Goal: Communication & Community: Participate in discussion

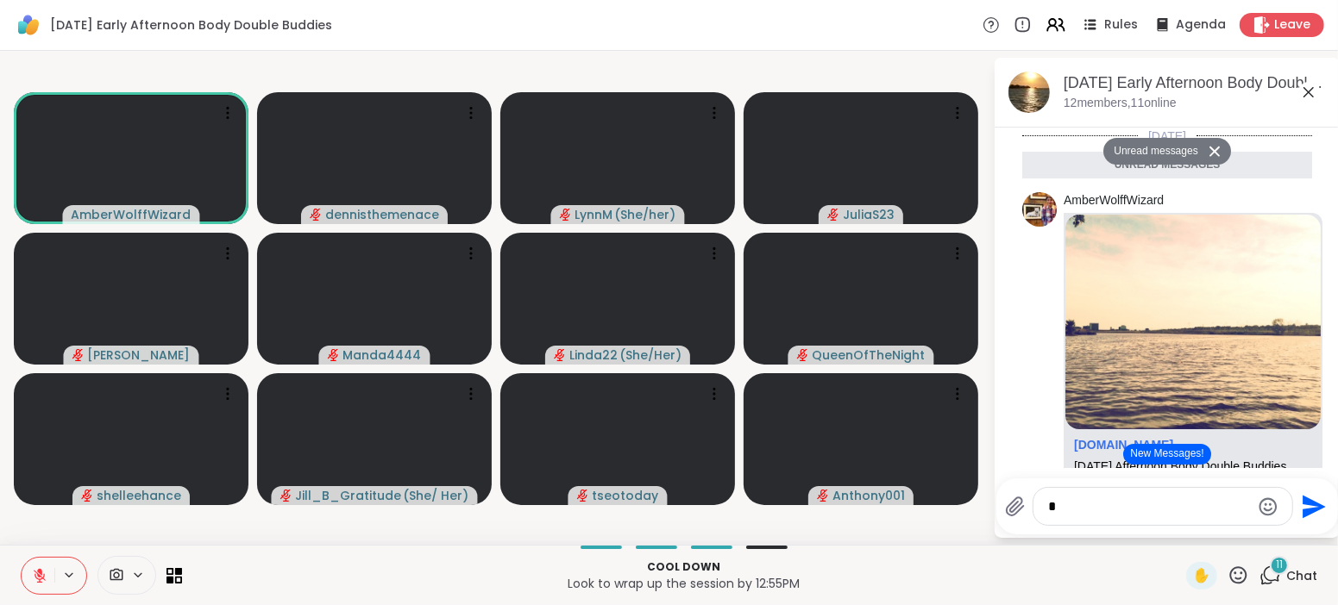
scroll to position [1497, 0]
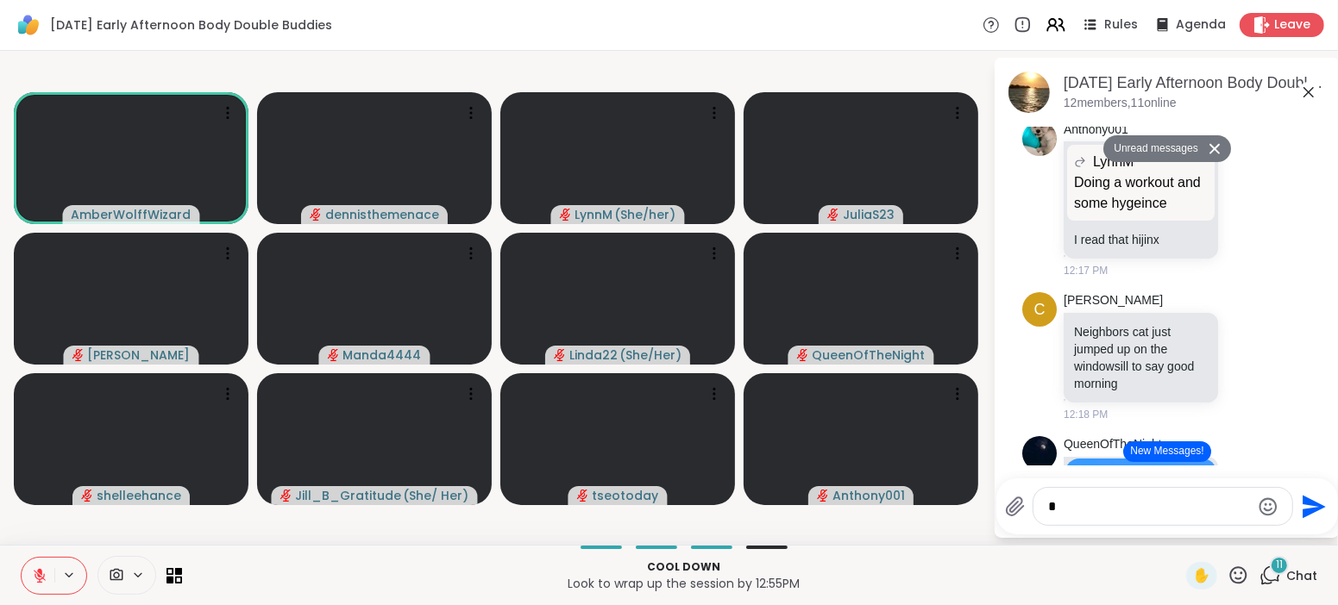
click at [1162, 453] on button "New Messages!" at bounding box center [1166, 452] width 87 height 21
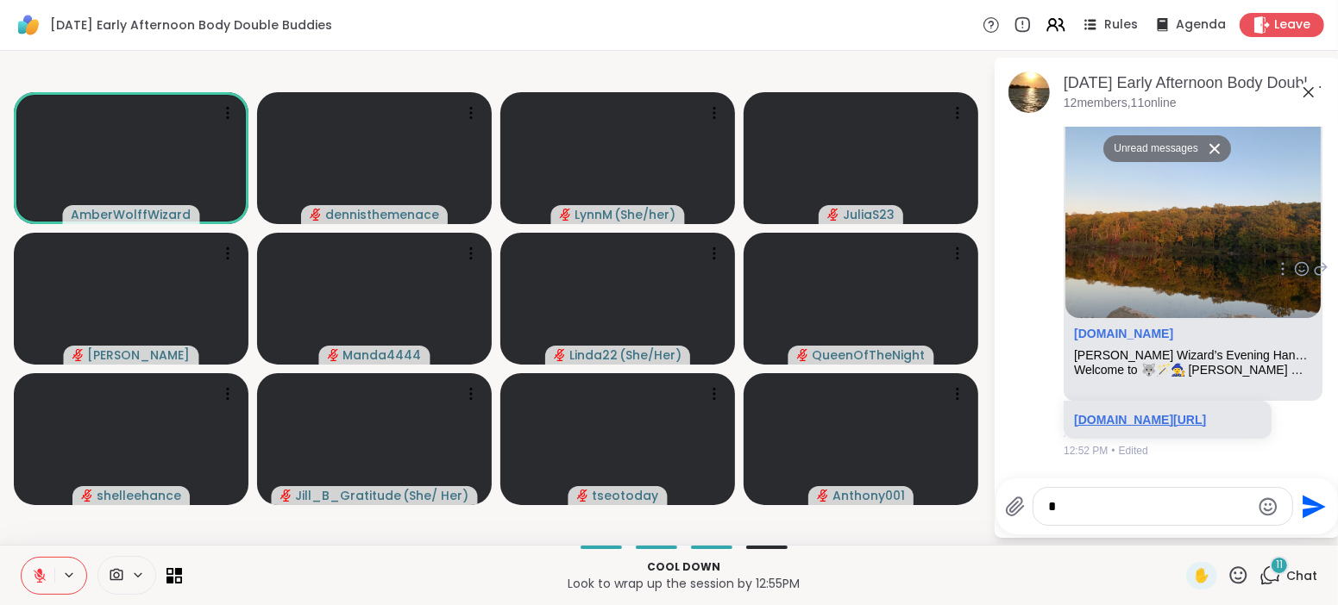
click at [1139, 413] on link "sharewellnow.com/session/2e1b205e-4cfa-4a74-924c-3f860b4f612e" at bounding box center [1140, 420] width 132 height 14
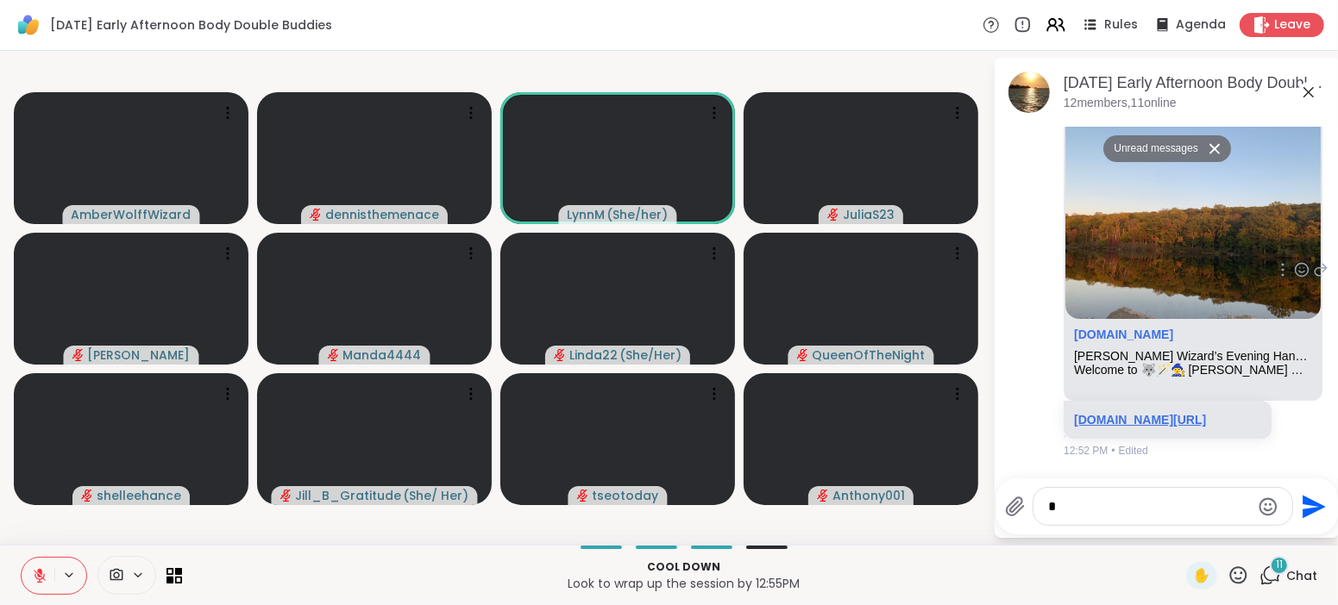
scroll to position [3388, 0]
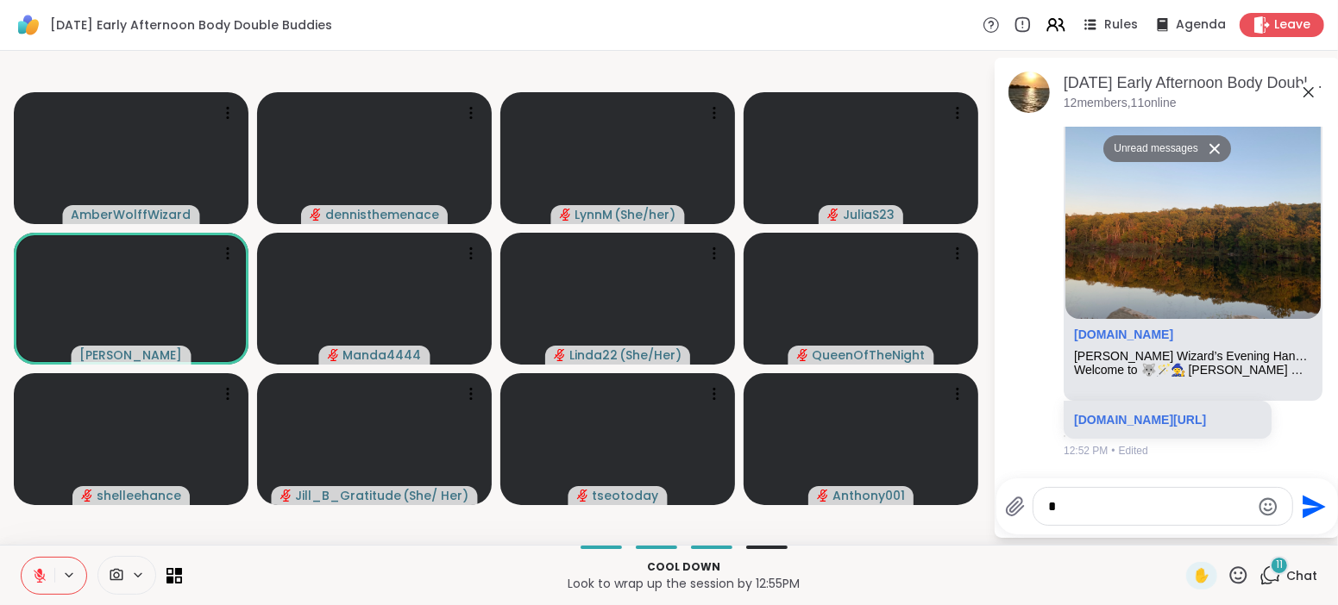
click at [34, 574] on icon at bounding box center [40, 576] width 16 height 16
click at [1288, 26] on span "Leave" at bounding box center [1293, 25] width 38 height 18
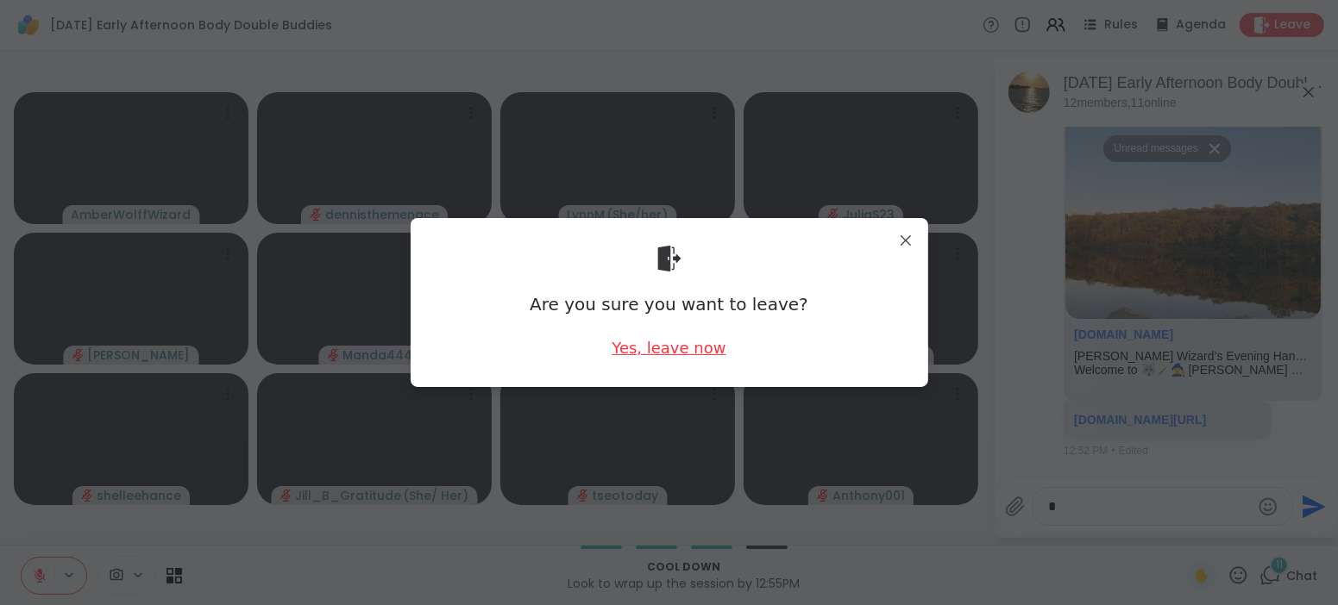
click at [666, 344] on div "Yes, leave now" at bounding box center [668, 348] width 114 height 22
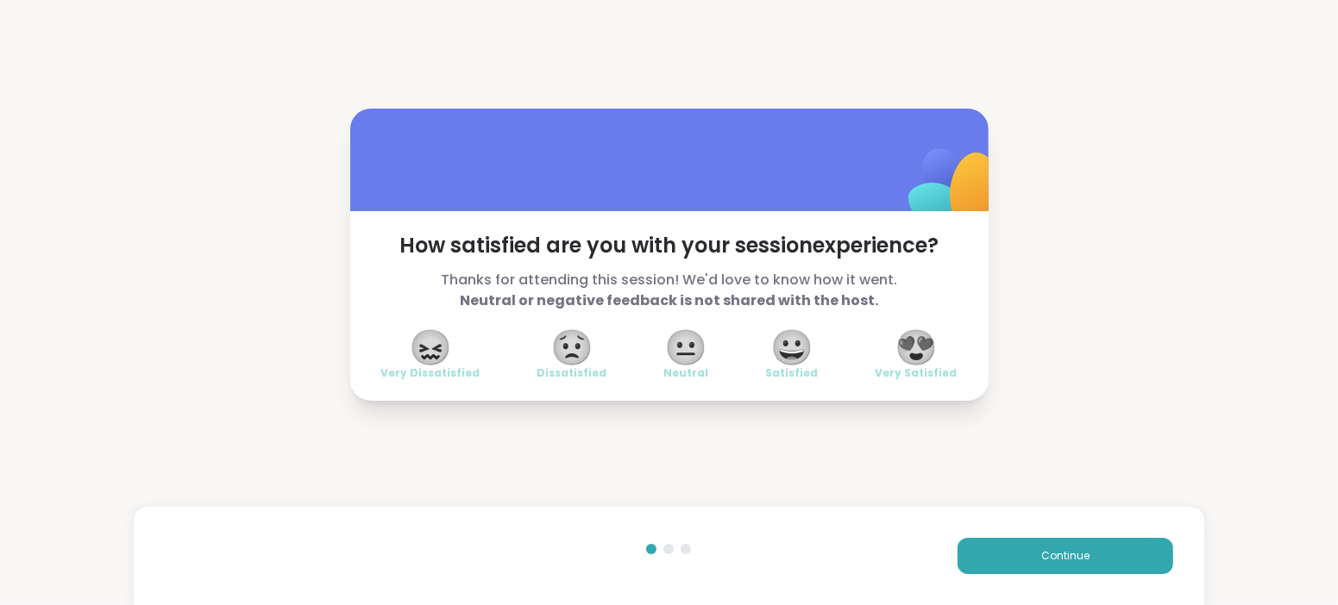
click at [890, 344] on div "😍 Very Satisfied" at bounding box center [916, 356] width 82 height 48
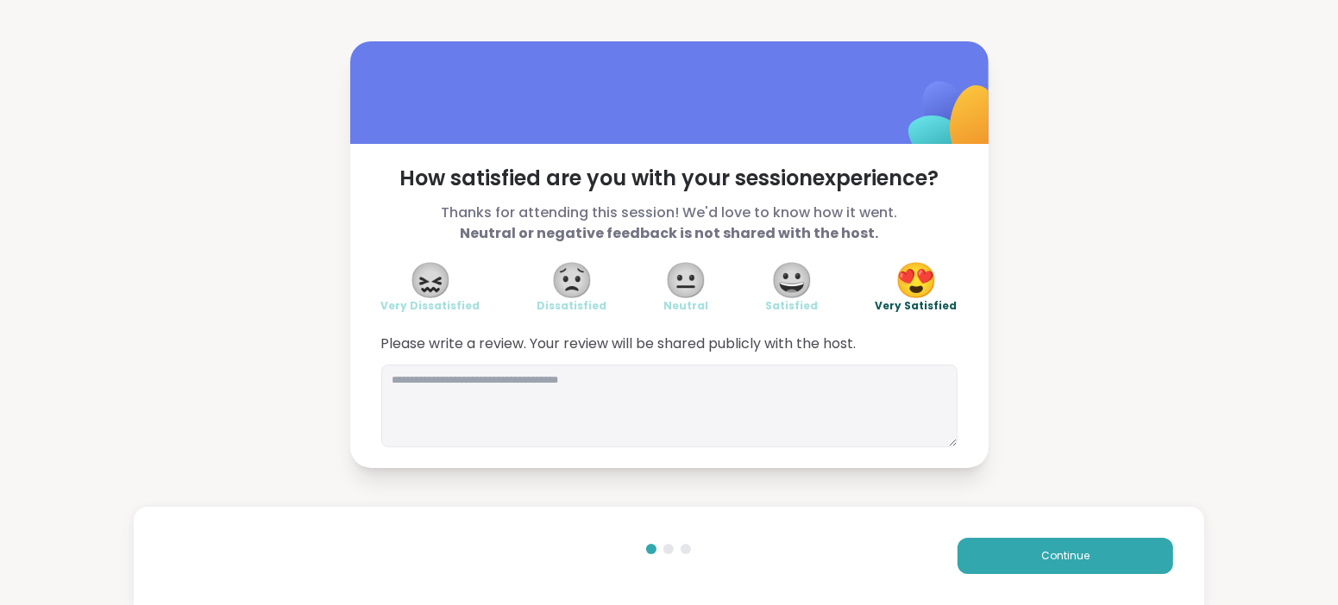
click at [912, 265] on span "😍" at bounding box center [915, 280] width 43 height 31
click at [704, 398] on textarea at bounding box center [669, 406] width 576 height 83
click at [904, 354] on span "Please write a review. Your review will be shared publicly with the host." at bounding box center [669, 344] width 576 height 21
drag, startPoint x: 219, startPoint y: 153, endPoint x: 226, endPoint y: 166, distance: 14.7
click at [226, 166] on div "How satisfied are you with your session experience? Thanks for attending this s…" at bounding box center [669, 254] width 1338 height 509
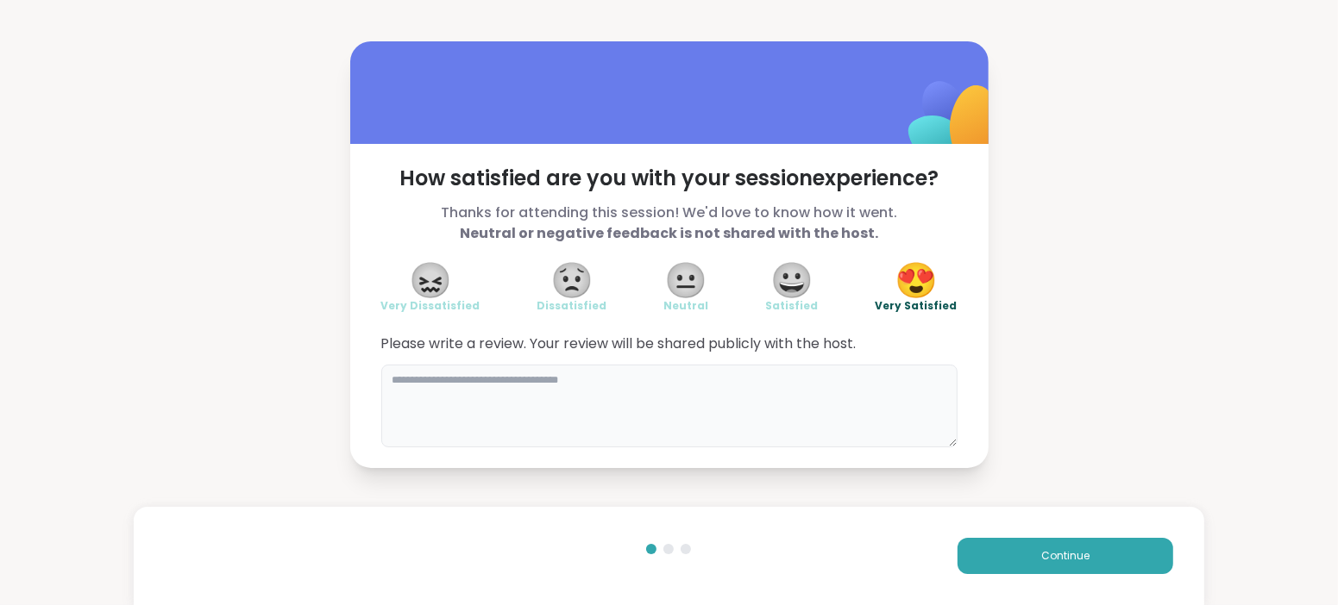
click at [572, 376] on textarea at bounding box center [669, 406] width 576 height 83
click at [524, 375] on textarea "**********" at bounding box center [669, 406] width 576 height 83
type textarea "**********"
click at [1045, 547] on button "Continue" at bounding box center [1065, 556] width 216 height 36
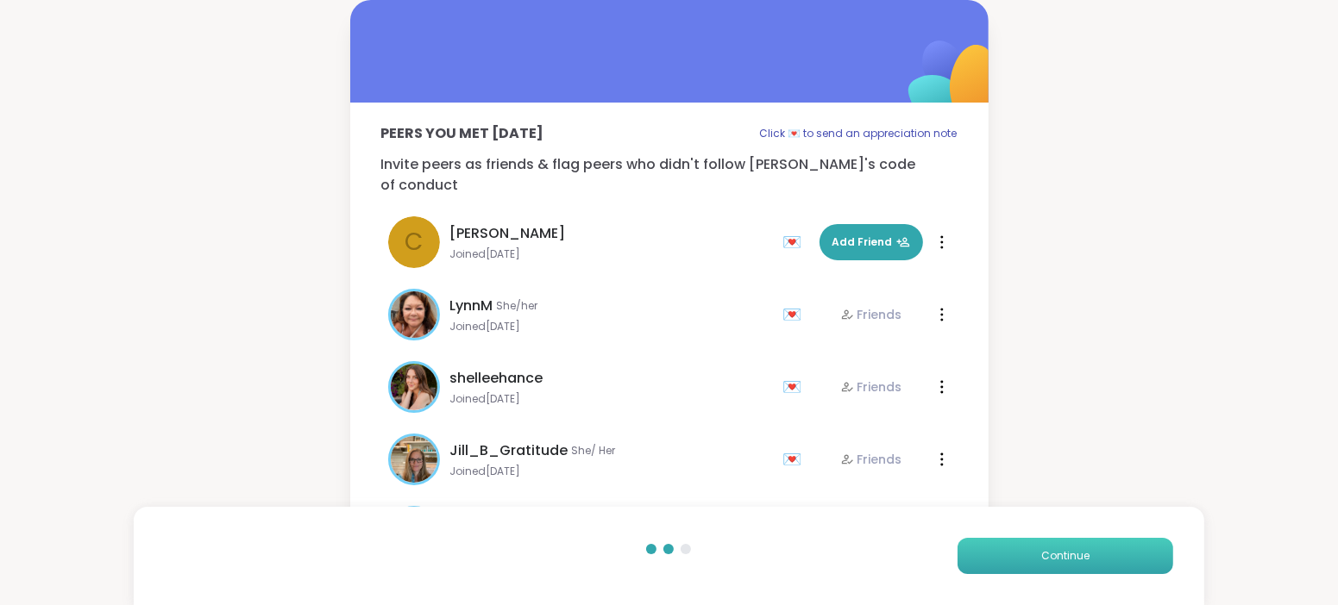
click at [1046, 547] on button "Continue" at bounding box center [1065, 556] width 216 height 36
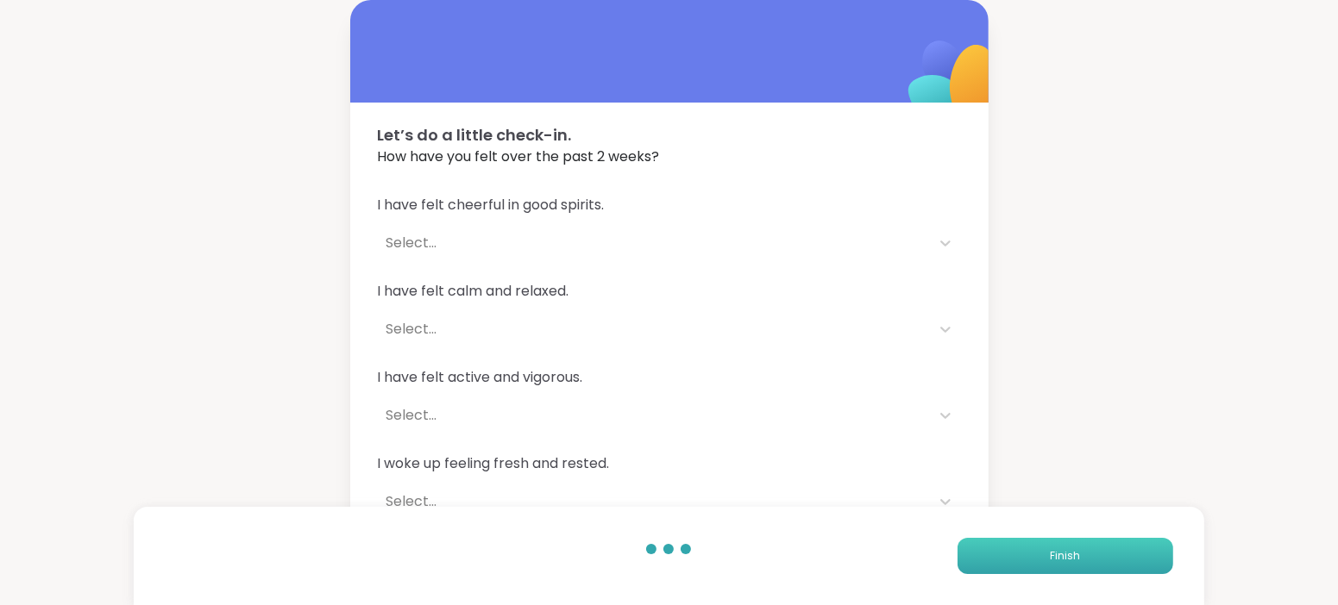
click at [1046, 547] on button "Finish" at bounding box center [1065, 556] width 216 height 36
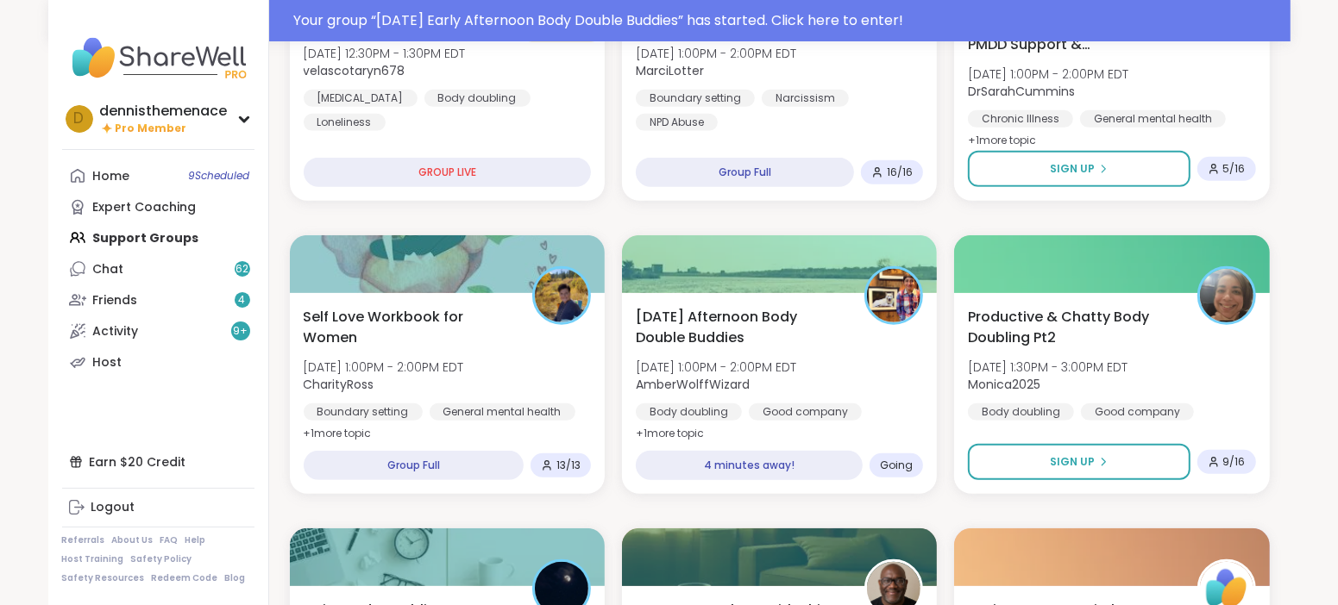
scroll to position [646, 0]
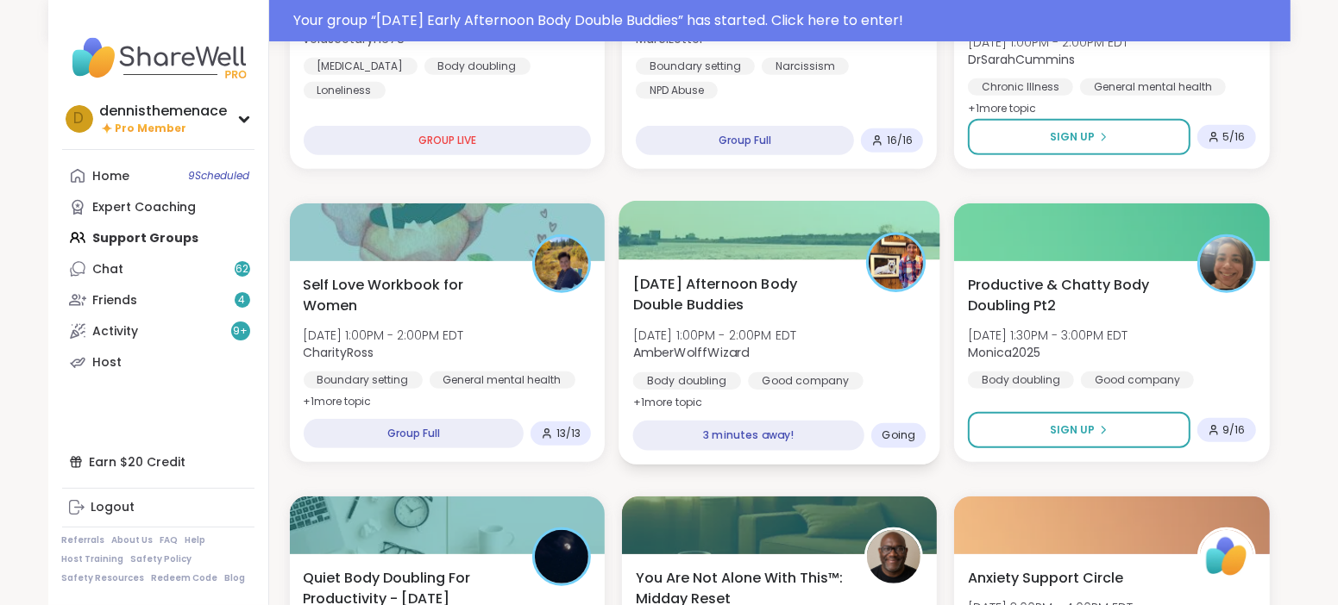
click at [766, 400] on div "Monday Afternoon Body Double Buddies Mon, Oct 13 | 1:00PM - 2:00PM EDT AmberWol…" at bounding box center [779, 362] width 322 height 205
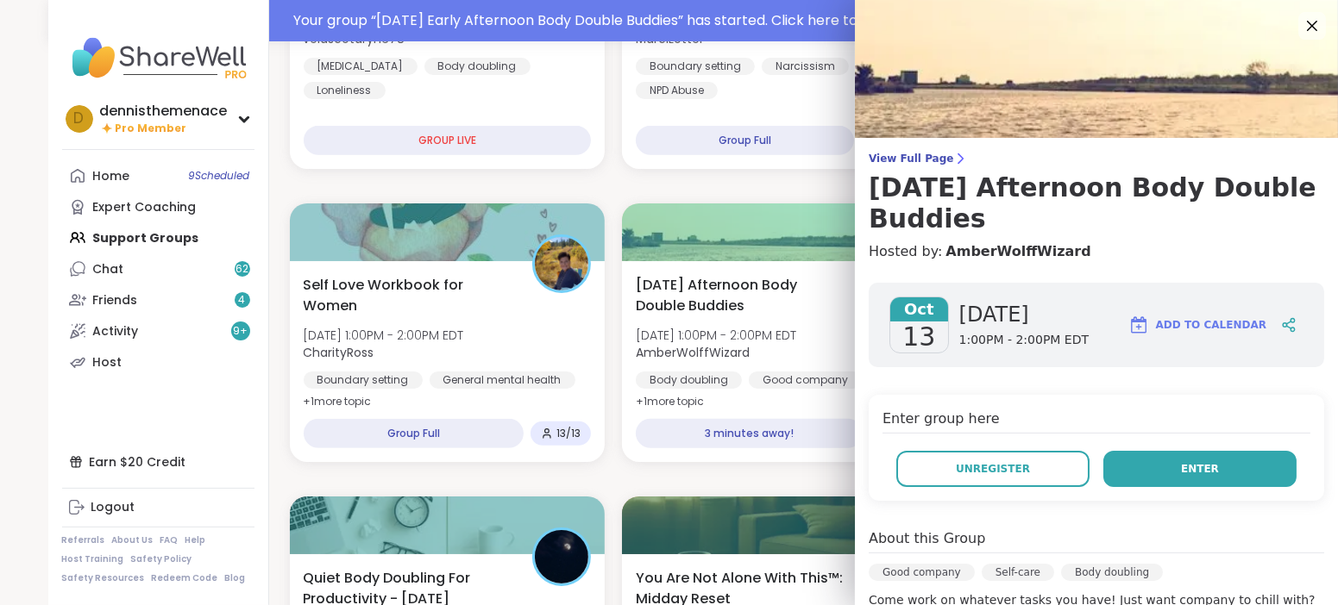
click at [1190, 470] on span "Enter" at bounding box center [1200, 469] width 38 height 16
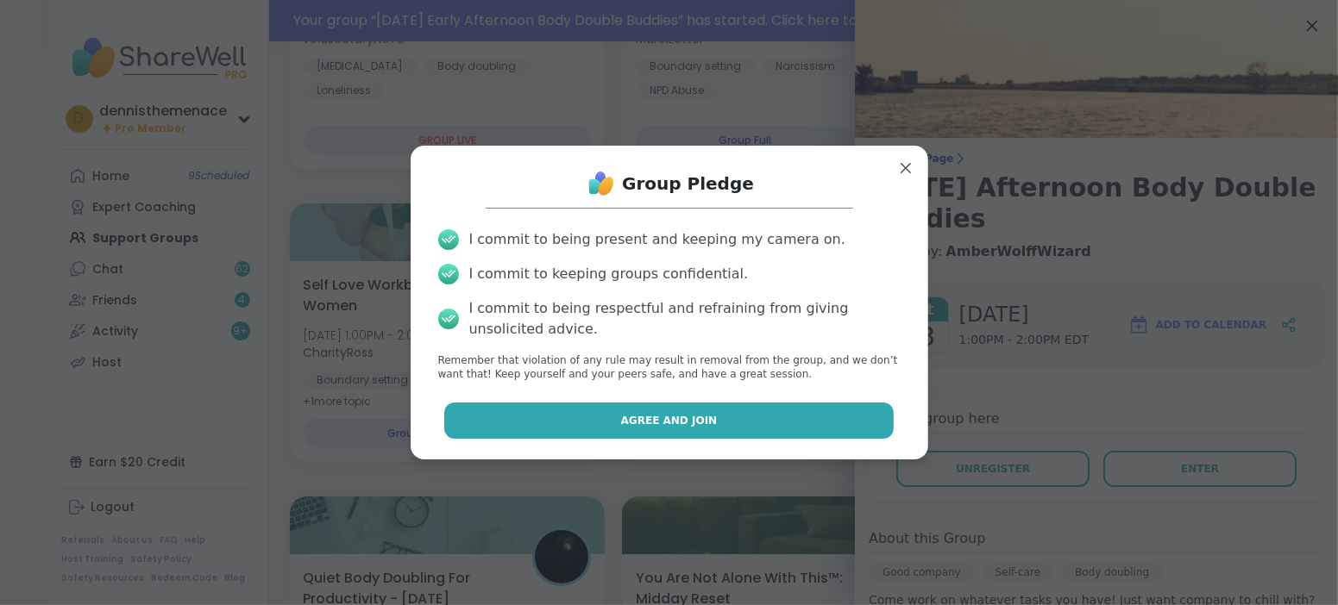
click at [666, 417] on span "Agree and Join" at bounding box center [669, 421] width 97 height 16
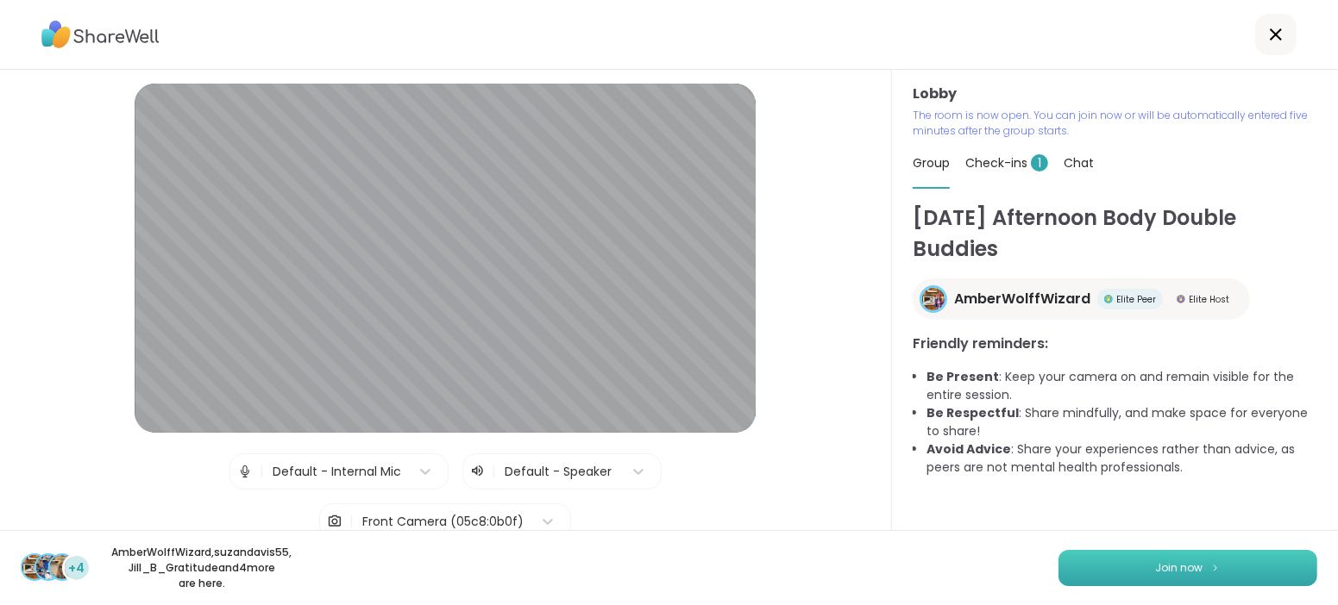
click at [1191, 572] on span "Join now" at bounding box center [1179, 569] width 47 height 16
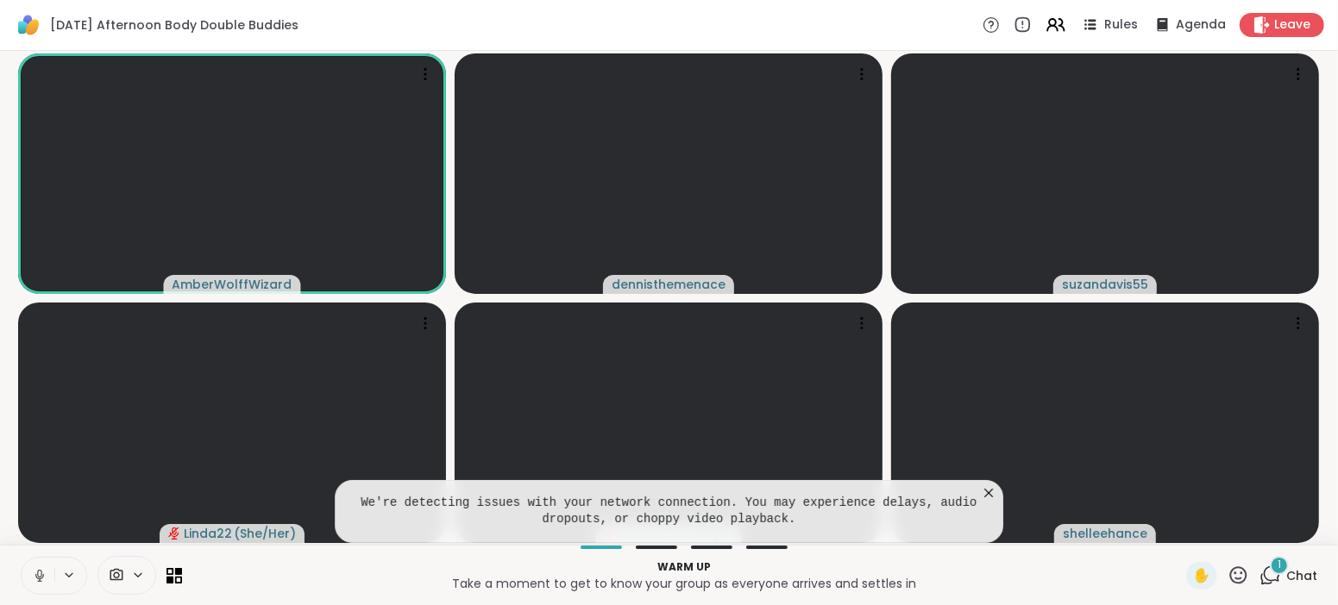
click at [41, 581] on icon at bounding box center [39, 580] width 4 height 1
click at [983, 493] on icon at bounding box center [988, 493] width 17 height 17
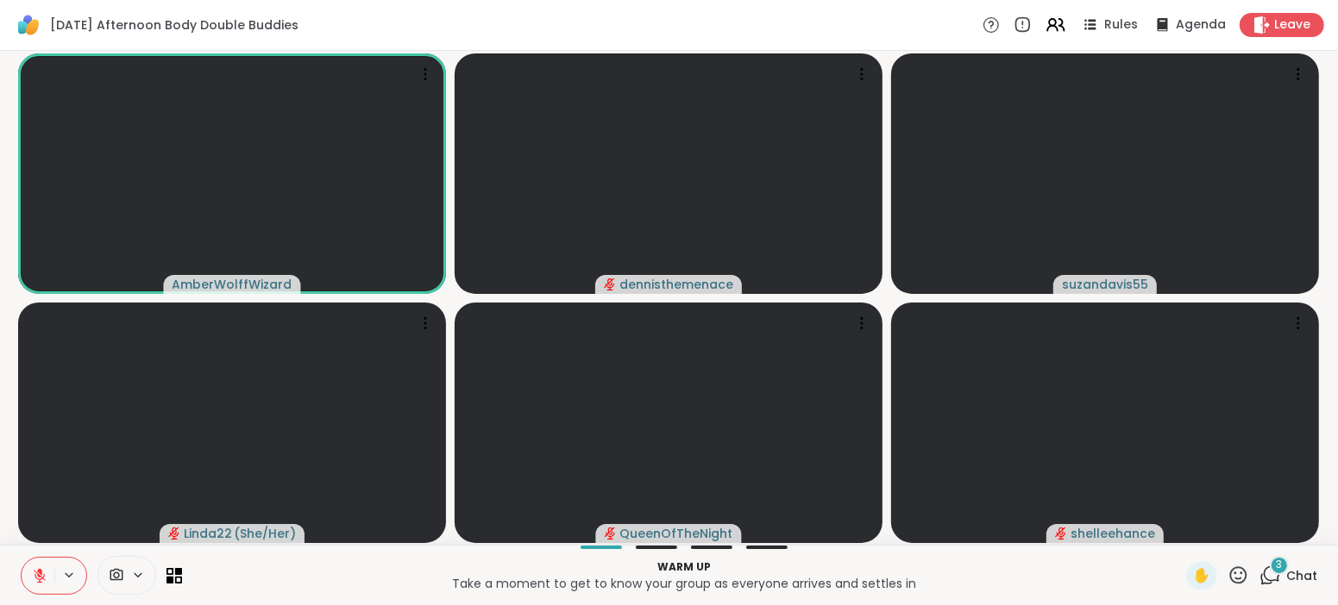
click at [1301, 576] on span "Chat" at bounding box center [1301, 575] width 31 height 17
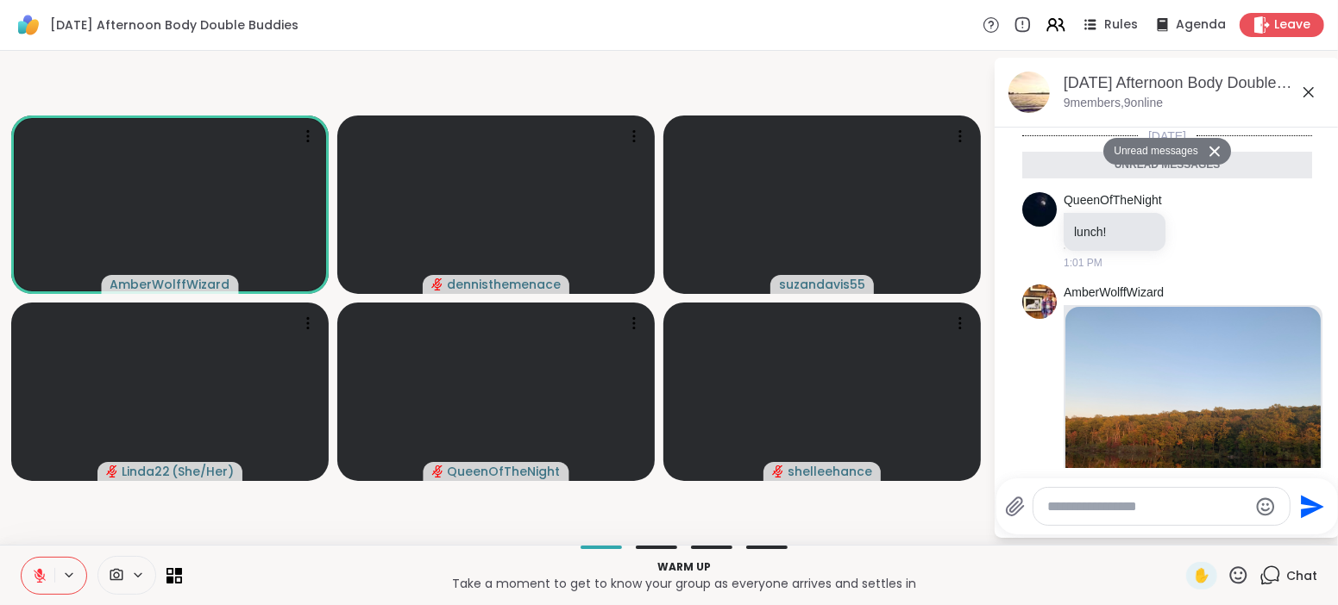
scroll to position [344, 0]
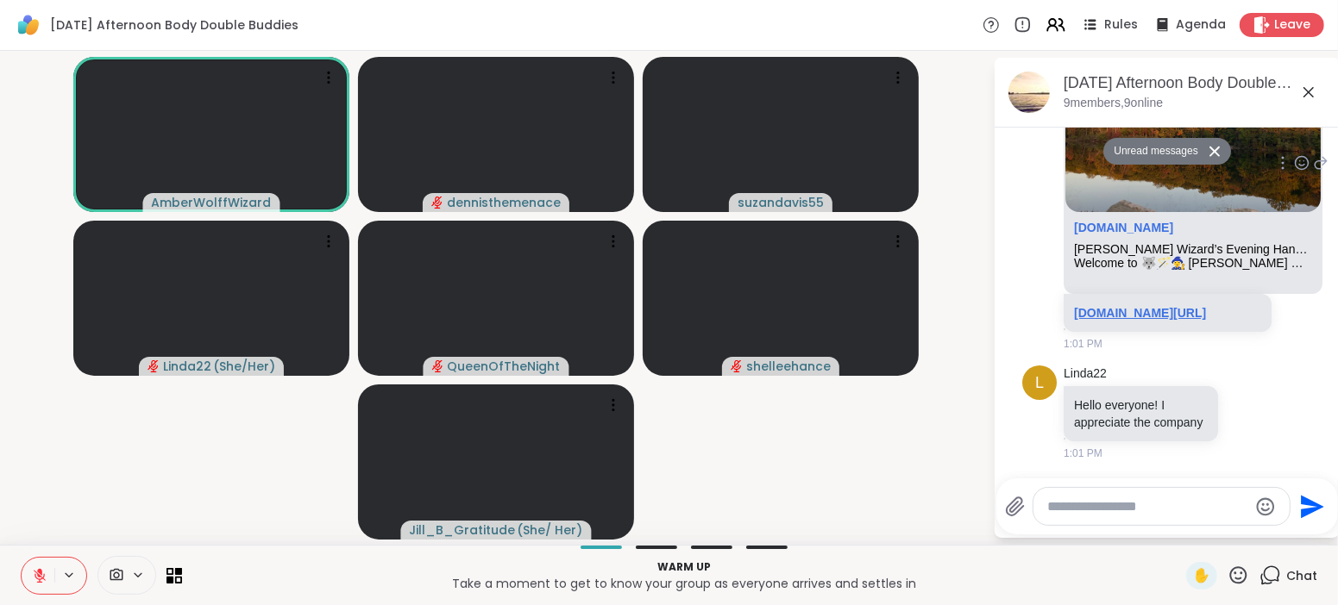
click at [1159, 306] on link "sharewellnow.com/session/2e1b205e-4cfa-4a74-924c-3f860b4f612e" at bounding box center [1140, 313] width 132 height 14
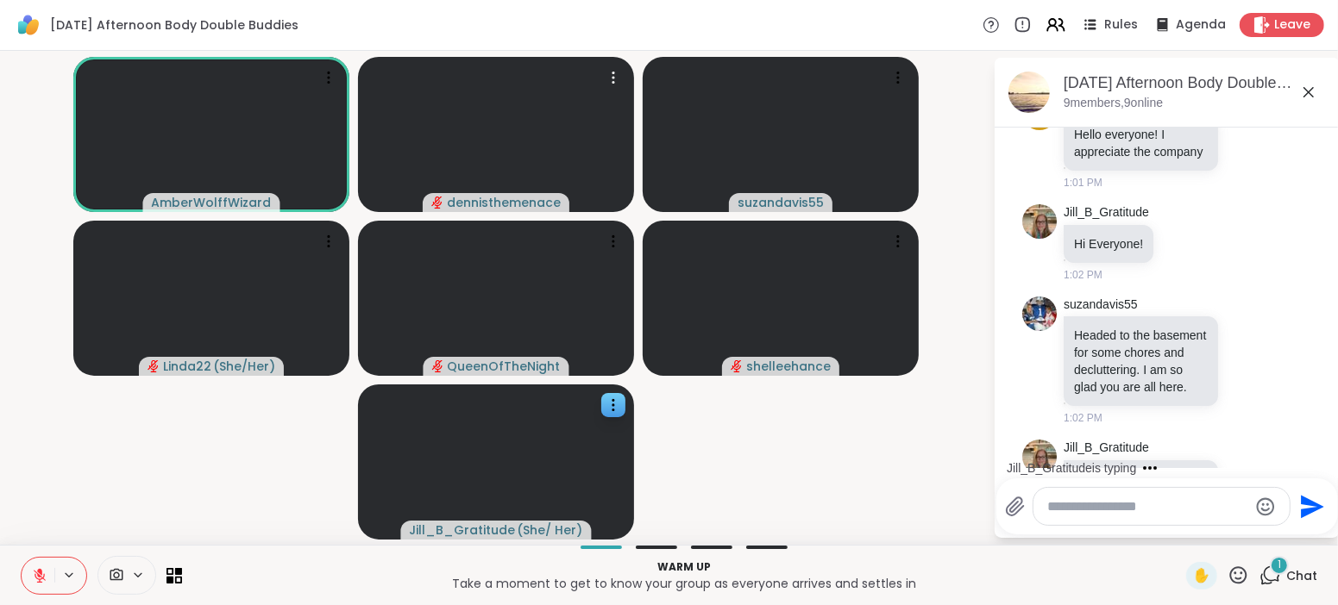
scroll to position [666, 0]
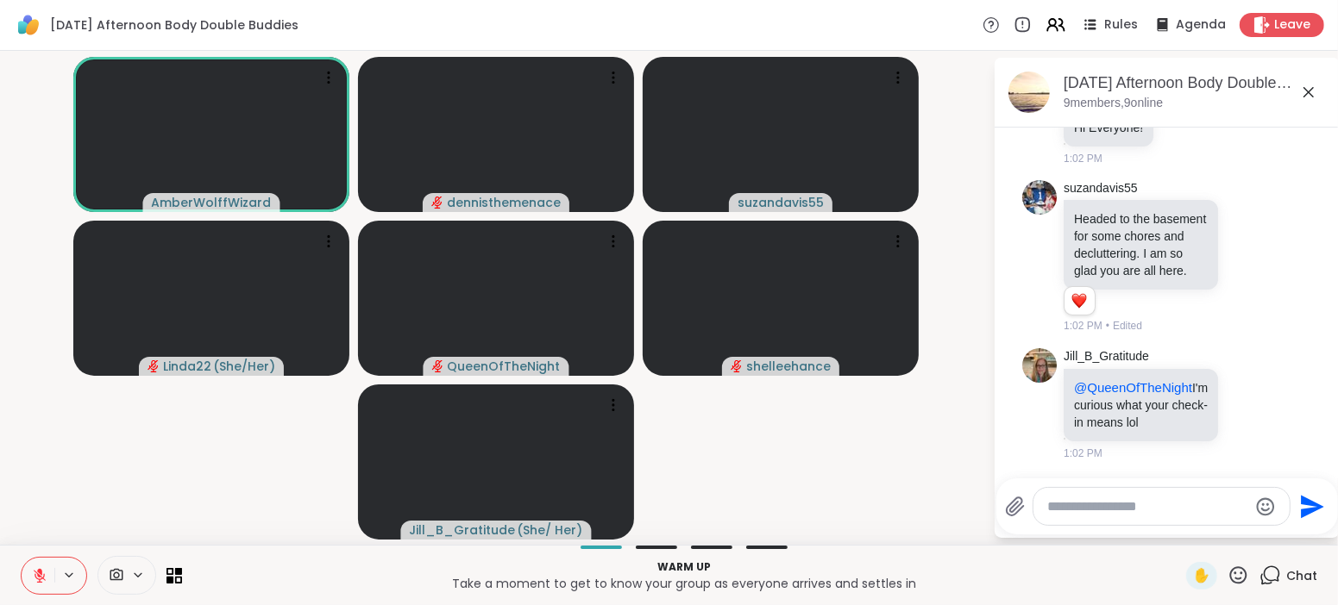
click at [838, 468] on video-player-container "AmberWolffWizard dennisthemenace suzandavis55 Linda22 ( She/Her ) QueenOfTheNig…" at bounding box center [496, 298] width 972 height 480
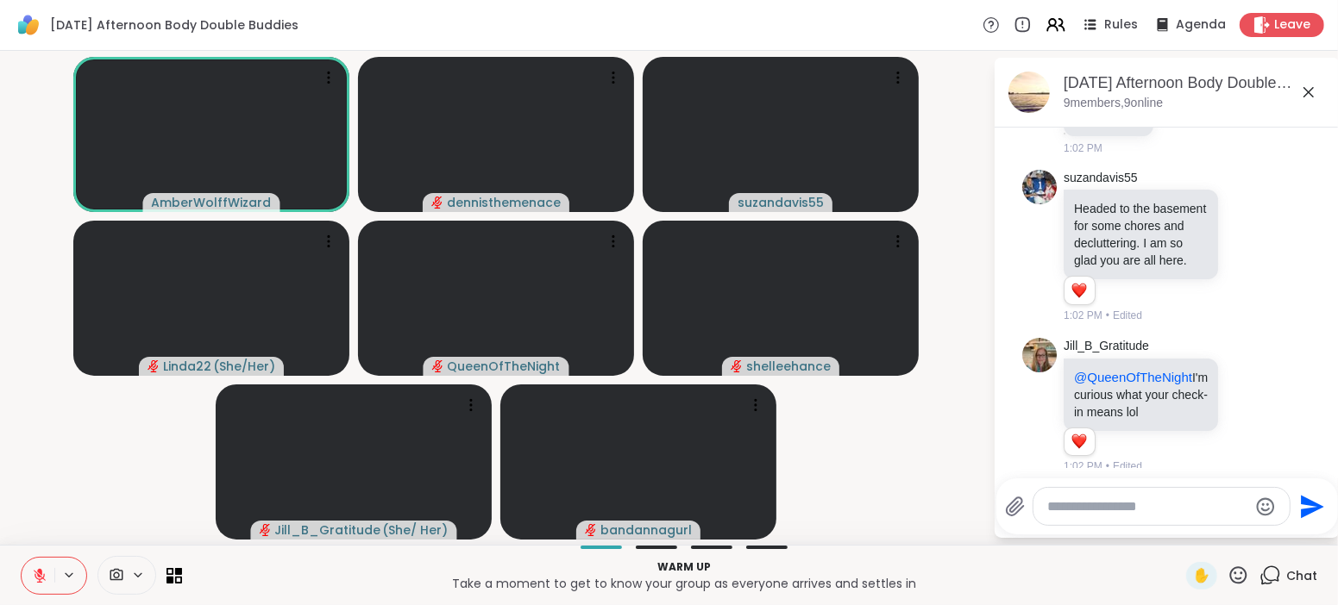
scroll to position [714, 0]
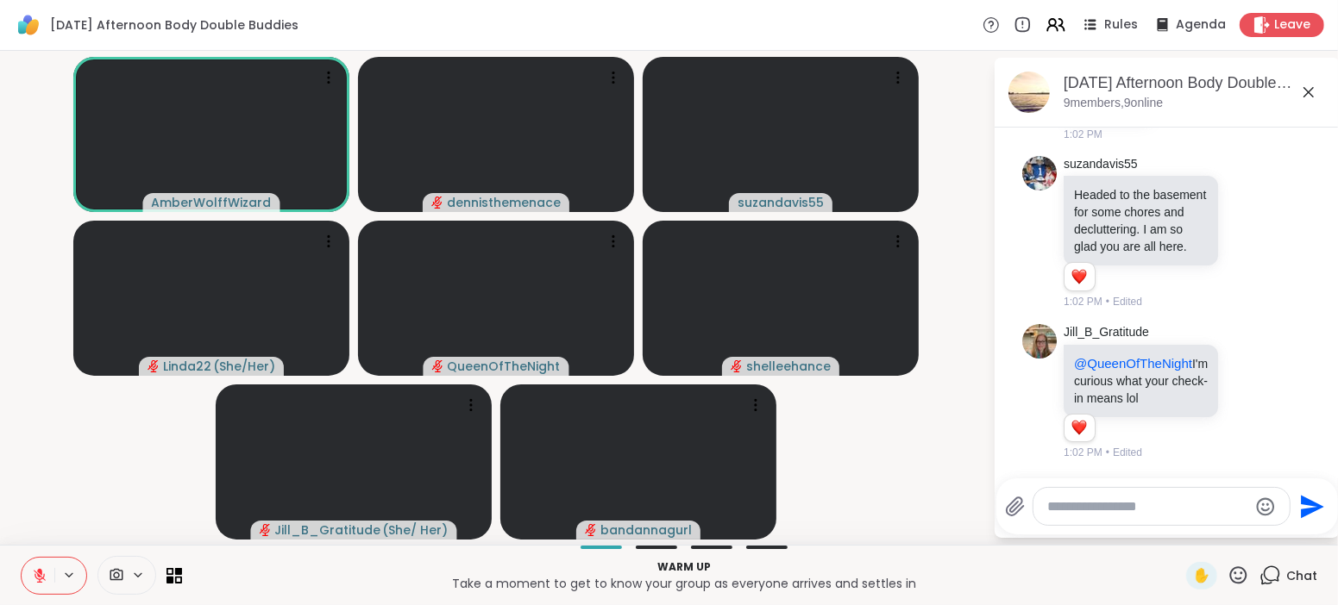
click at [38, 574] on icon at bounding box center [40, 576] width 16 height 16
click at [36, 574] on icon at bounding box center [40, 576] width 16 height 16
click at [36, 574] on icon at bounding box center [40, 576] width 12 height 12
click at [36, 574] on icon at bounding box center [40, 576] width 16 height 16
click at [35, 574] on icon at bounding box center [40, 576] width 16 height 16
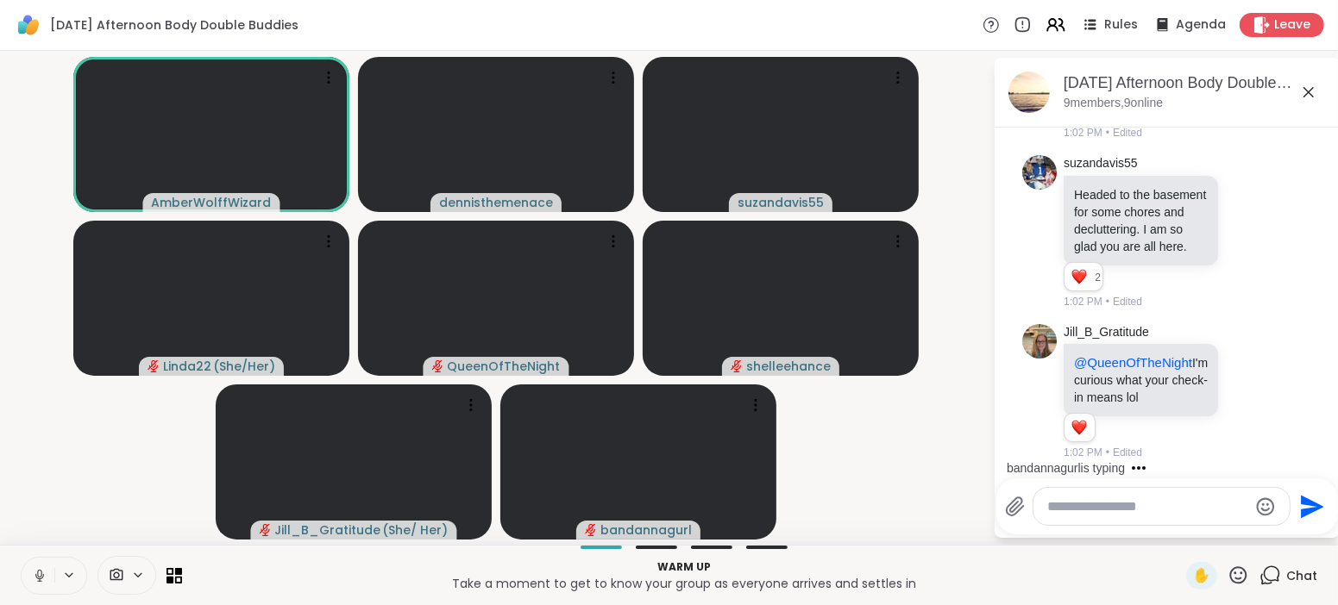
click at [1, 560] on div "Warm up Take a moment to get to know your group as everyone arrives and settles…" at bounding box center [669, 575] width 1338 height 60
click at [40, 575] on icon at bounding box center [40, 576] width 16 height 16
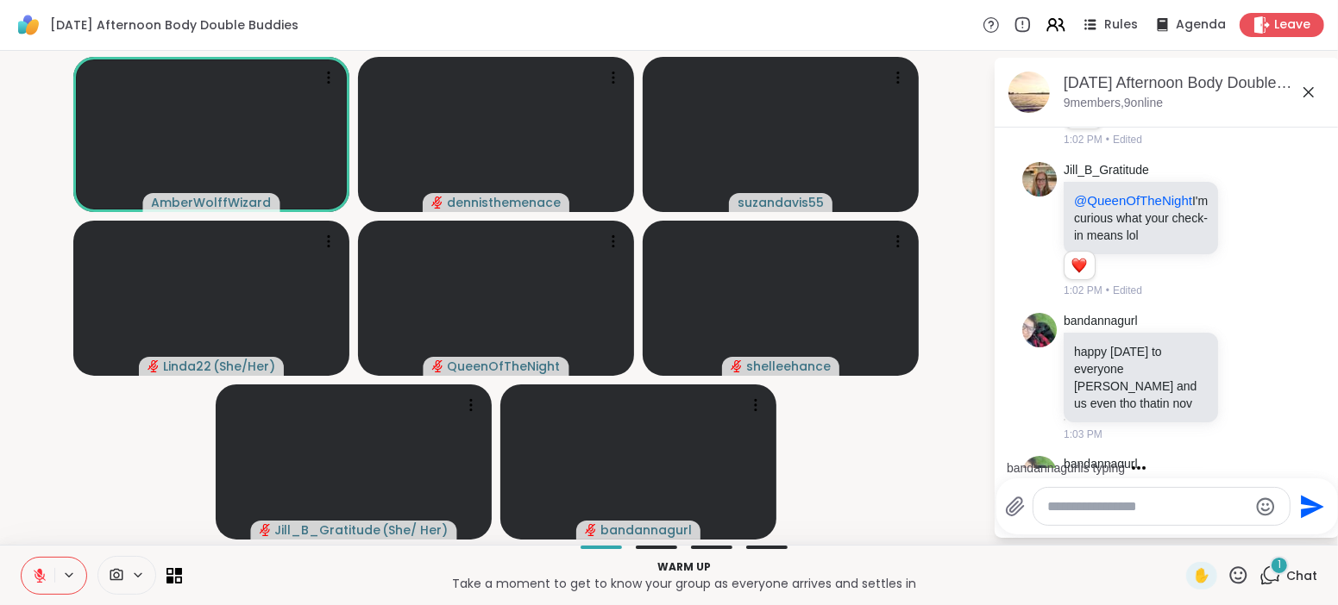
scroll to position [975, 0]
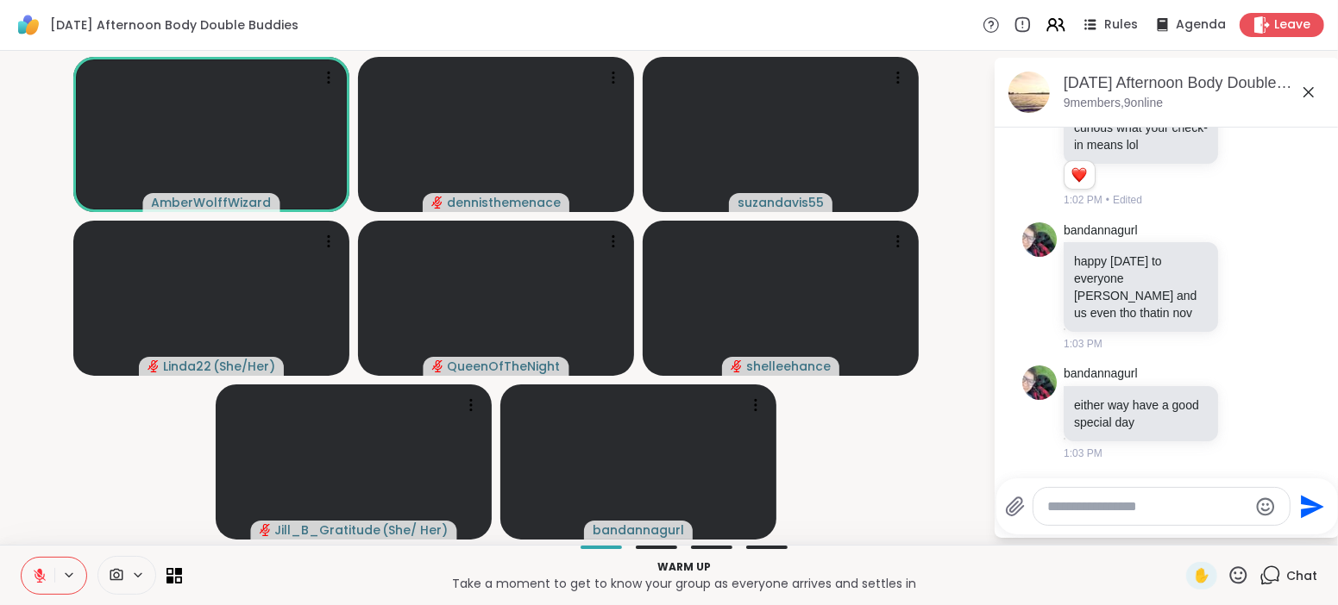
click at [32, 581] on icon at bounding box center [40, 576] width 16 height 16
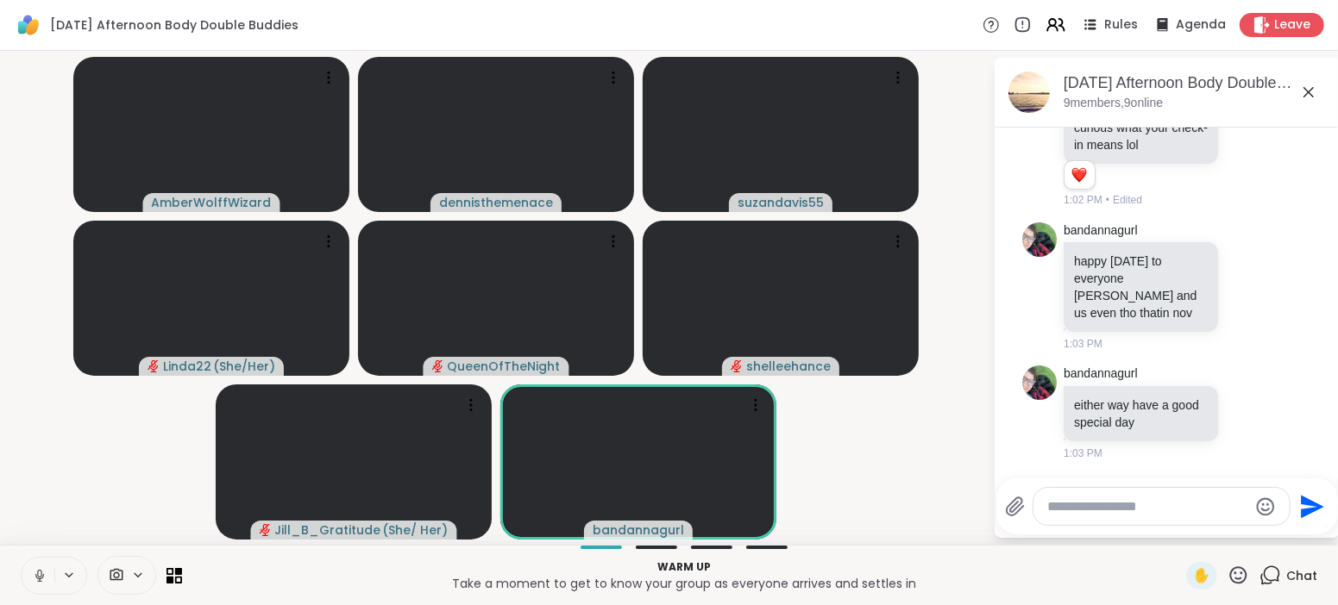
click at [46, 580] on icon at bounding box center [40, 576] width 16 height 16
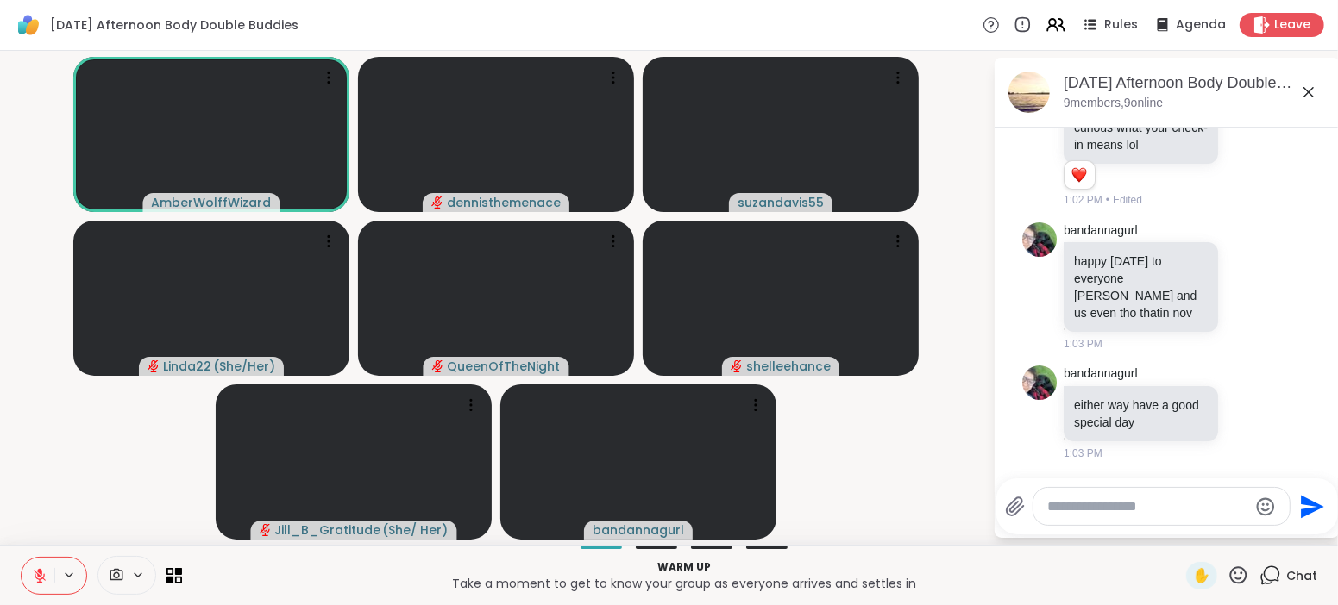
click at [41, 579] on icon at bounding box center [40, 576] width 12 height 12
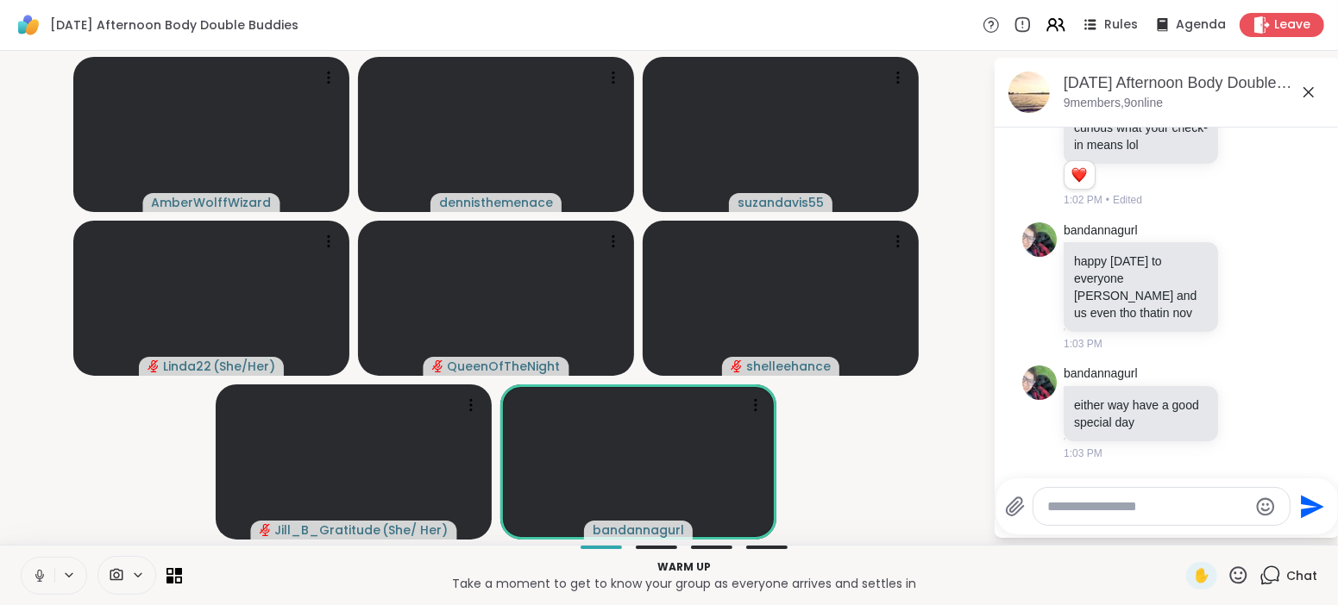
click at [43, 578] on icon at bounding box center [40, 576] width 16 height 16
click at [43, 578] on icon at bounding box center [40, 576] width 12 height 12
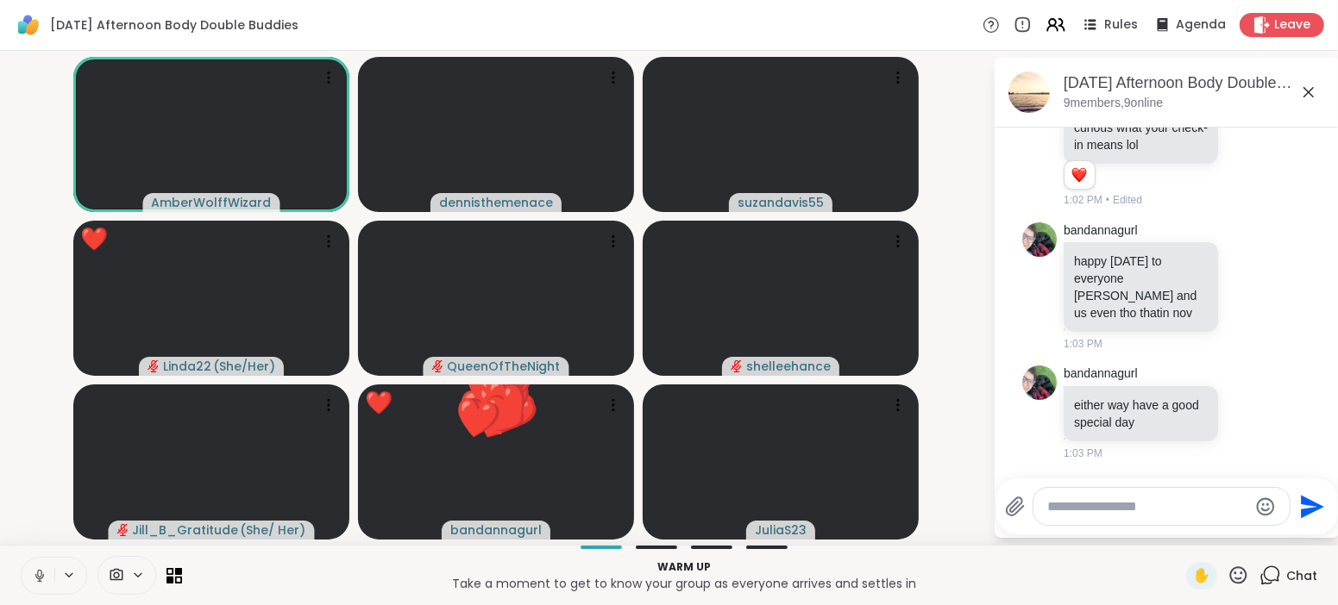
click at [34, 571] on icon at bounding box center [40, 576] width 16 height 16
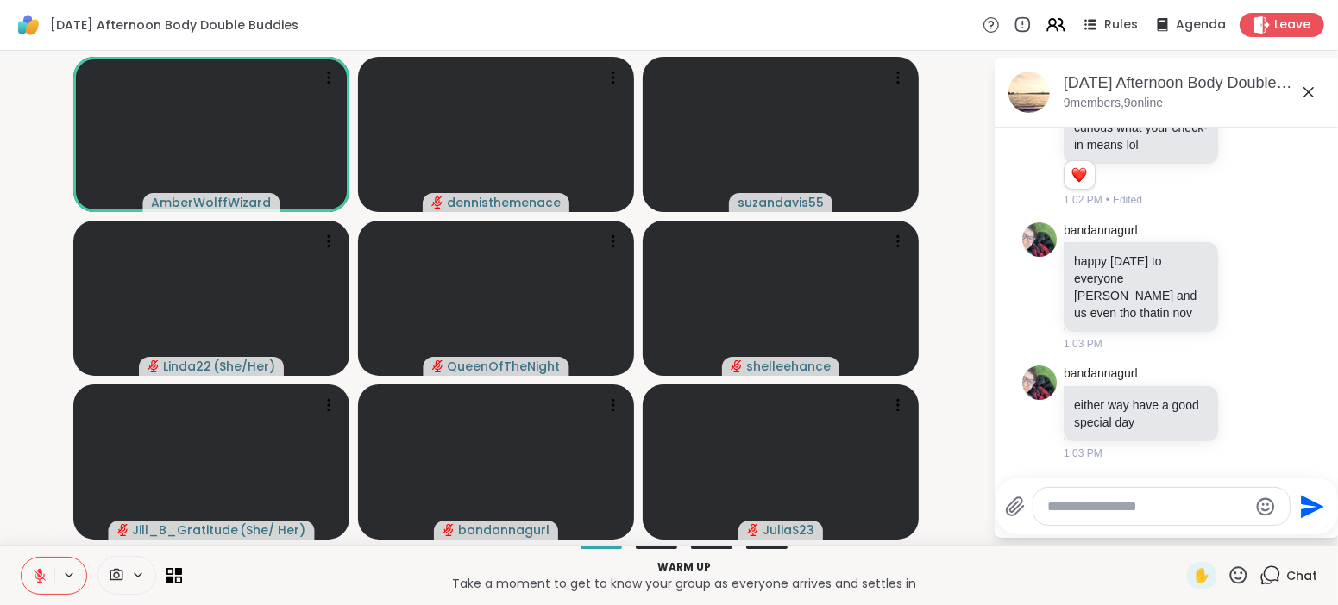
click at [37, 568] on icon at bounding box center [40, 576] width 16 height 16
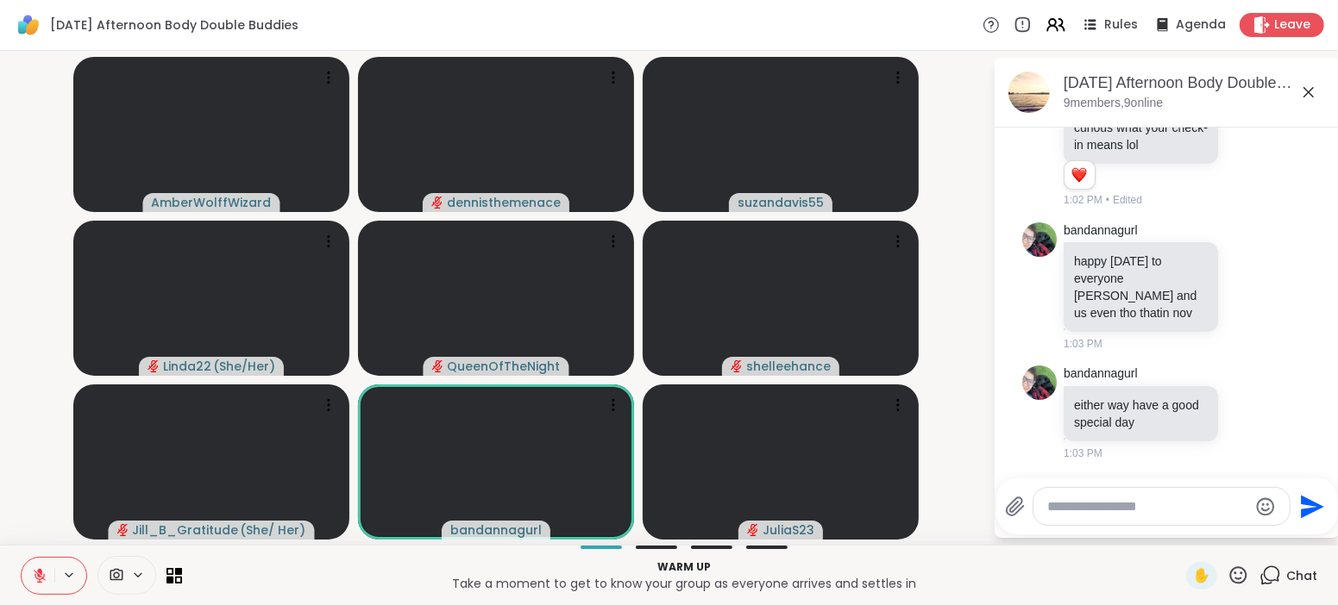
click at [37, 568] on icon at bounding box center [40, 576] width 16 height 16
click at [37, 574] on icon at bounding box center [39, 574] width 4 height 8
click at [37, 574] on icon at bounding box center [40, 576] width 12 height 12
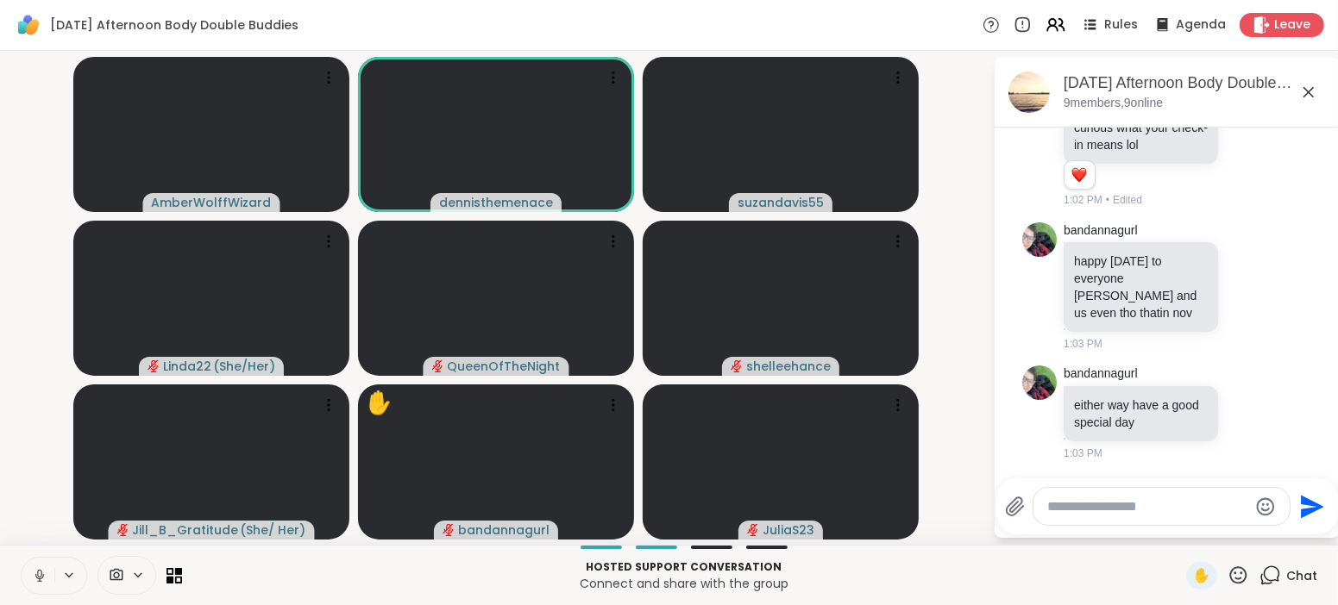
click at [844, 601] on div "Hosted support conversation Connect and share with the group ✋ Chat" at bounding box center [669, 575] width 1338 height 60
click at [43, 577] on icon at bounding box center [39, 575] width 9 height 15
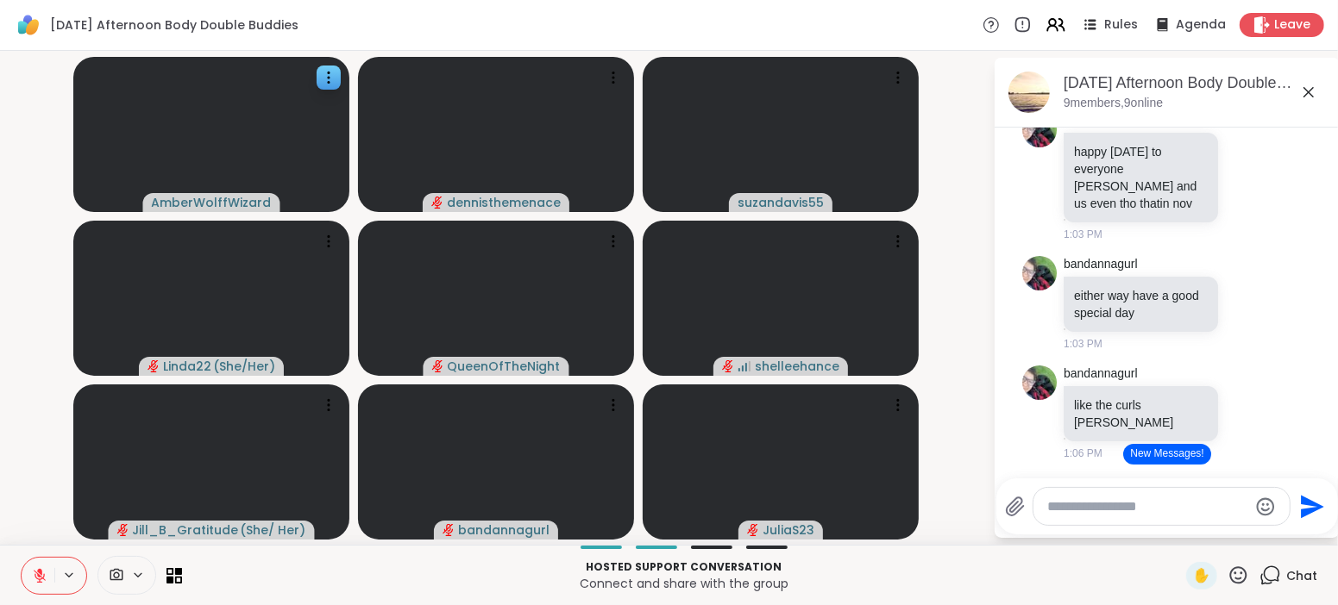
scroll to position [1318, 0]
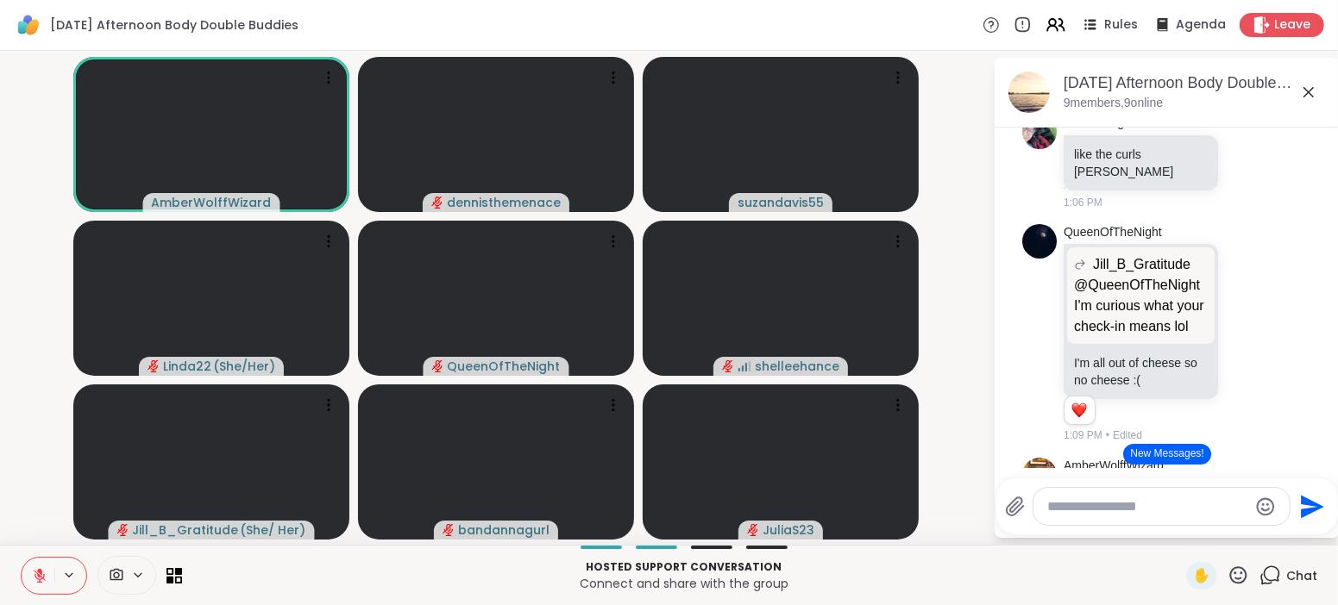
click at [1143, 452] on button "New Messages!" at bounding box center [1166, 454] width 87 height 21
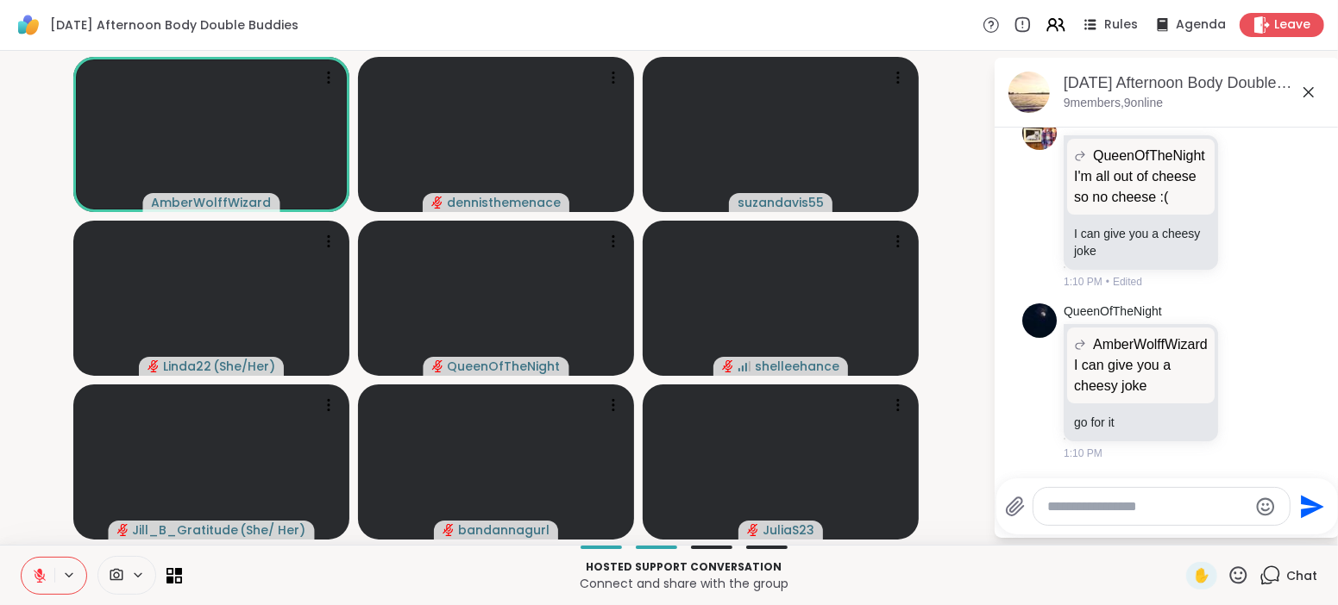
click at [1143, 452] on div "1:10 PM" at bounding box center [1142, 454] width 158 height 16
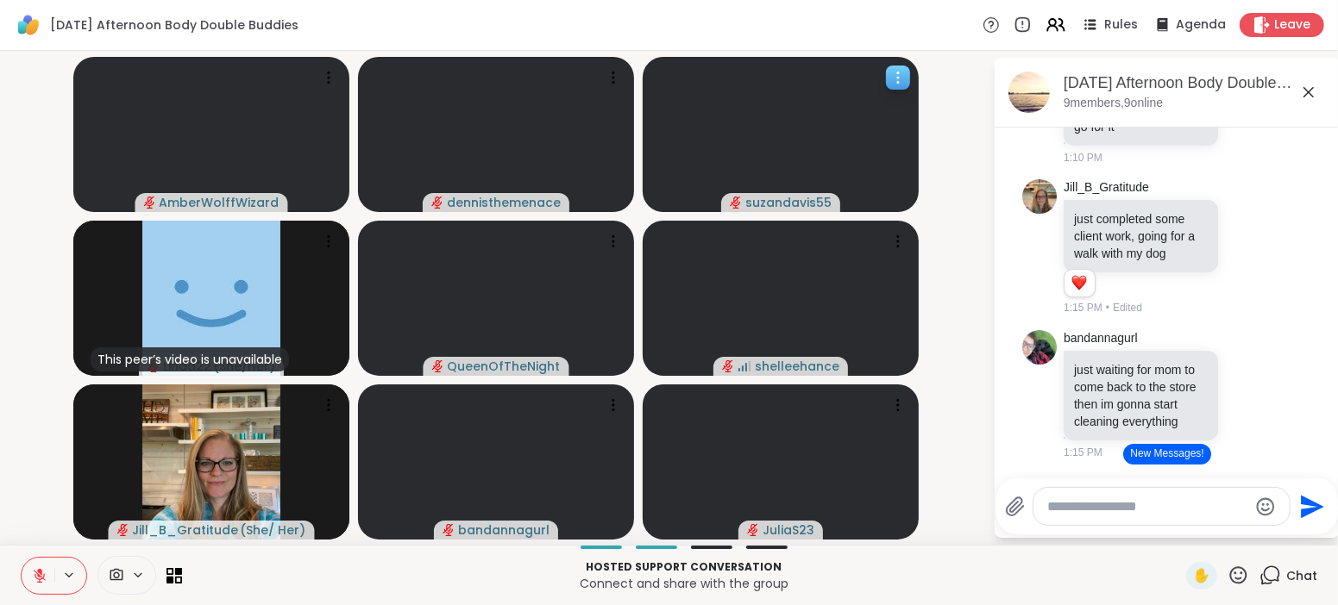
scroll to position [2141, 0]
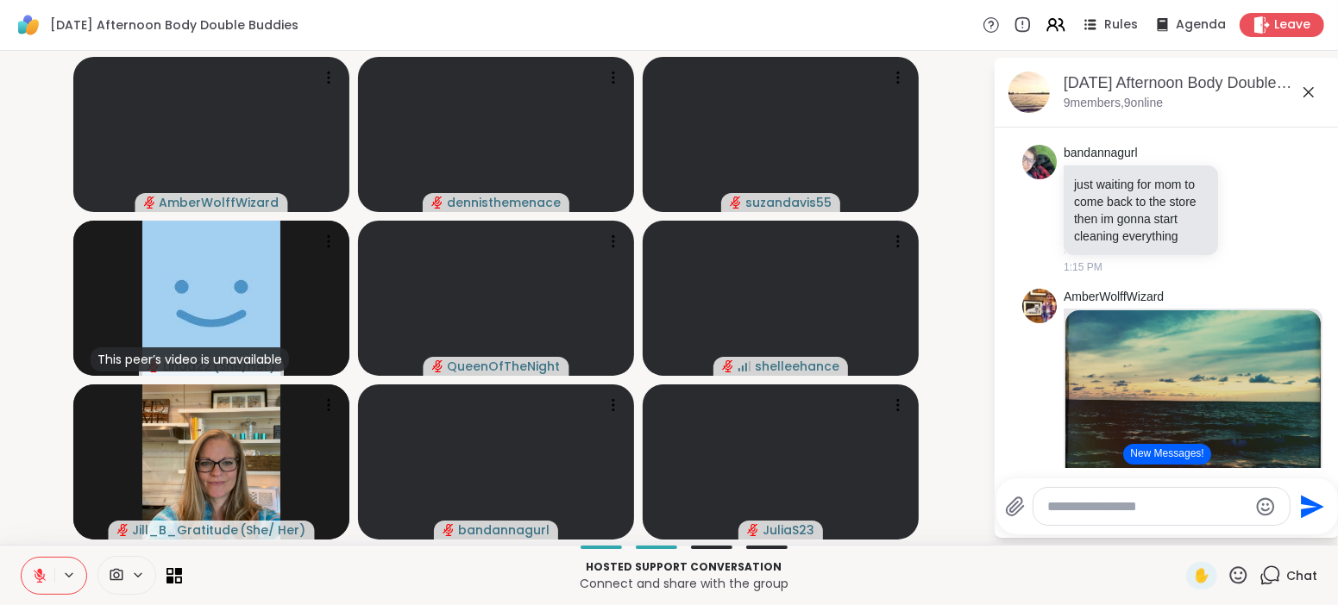
click at [1232, 444] on img at bounding box center [1192, 417] width 255 height 215
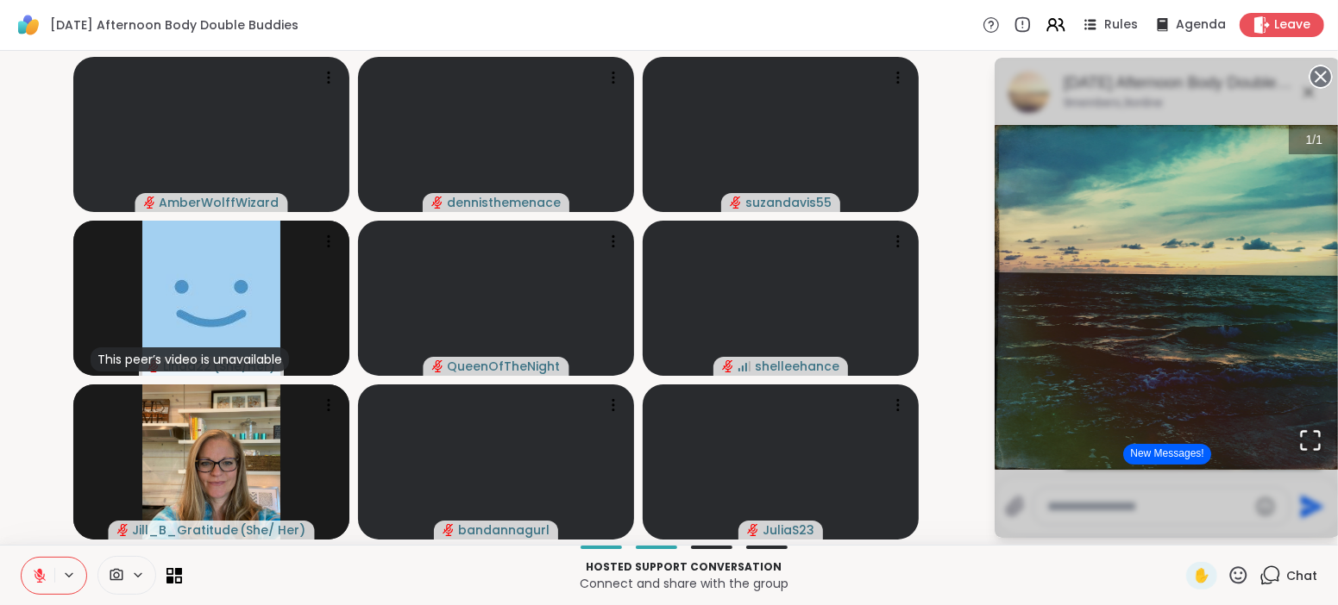
click at [1203, 462] on button "New Messages!" at bounding box center [1166, 454] width 87 height 21
click at [1111, 586] on p "Connect and share with the group" at bounding box center [683, 583] width 983 height 17
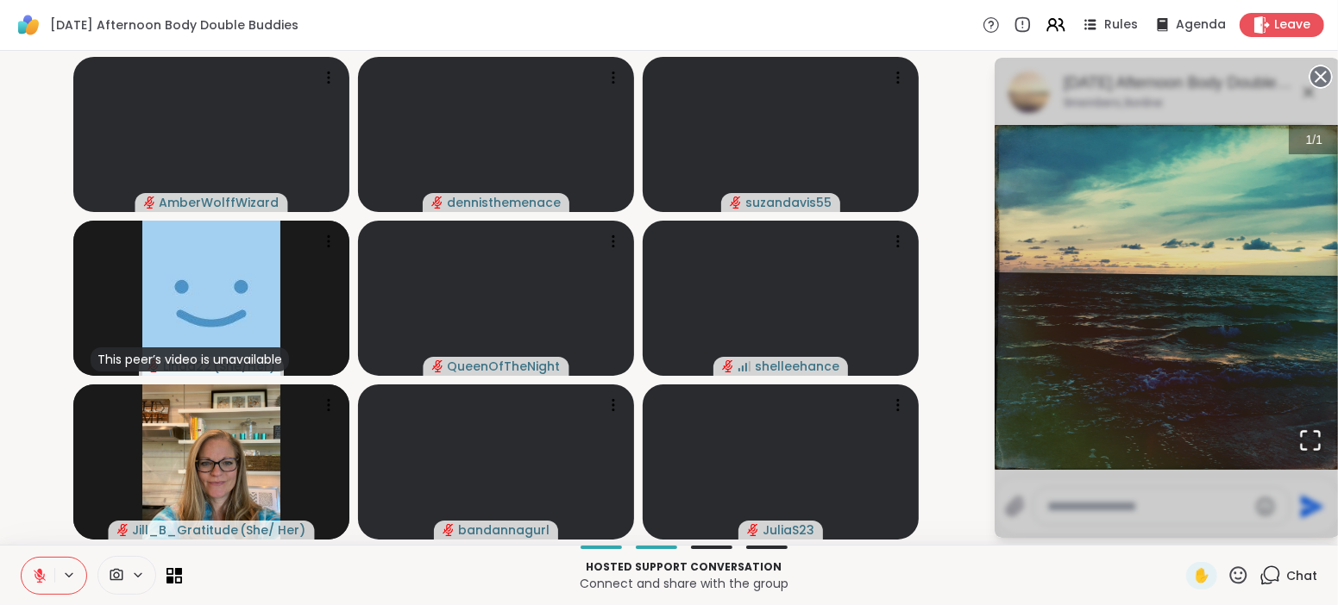
click at [1316, 568] on span "Chat" at bounding box center [1301, 575] width 31 height 17
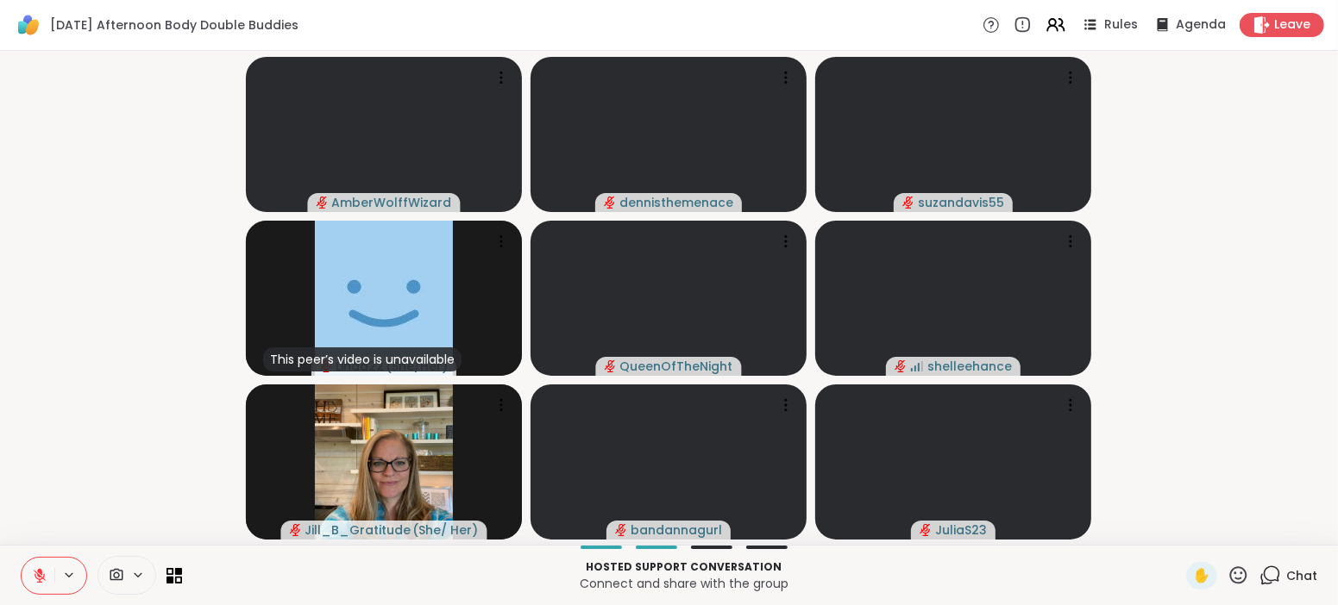
click at [1316, 568] on span "Chat" at bounding box center [1301, 575] width 31 height 17
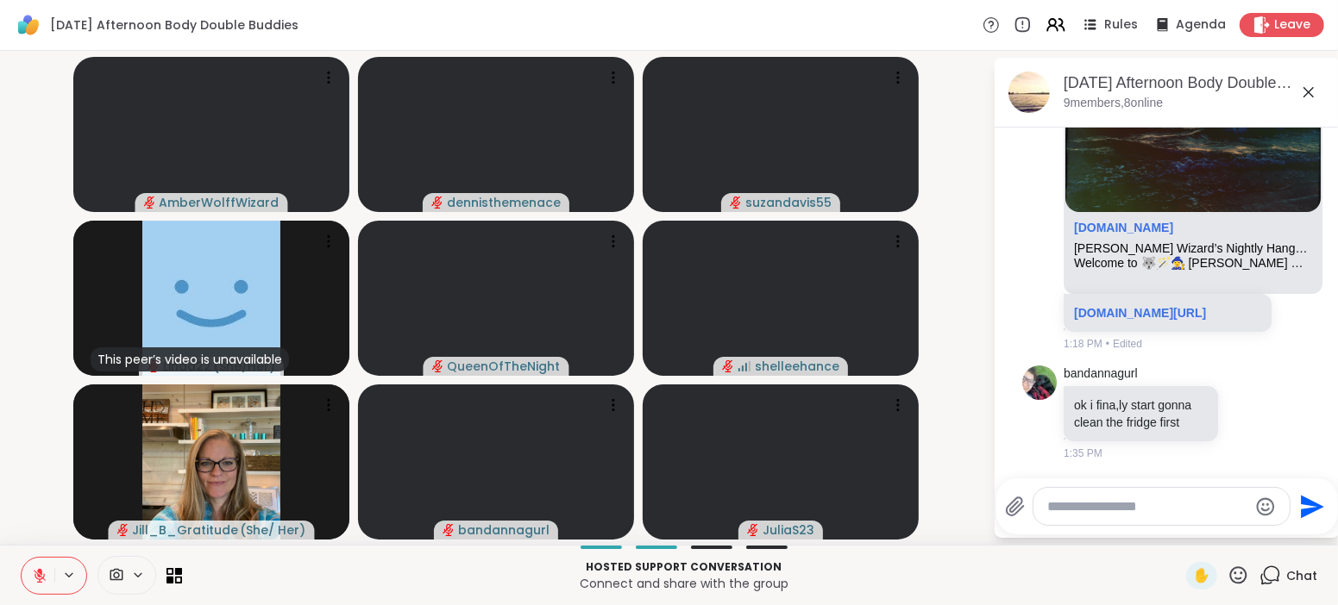
click at [1316, 568] on span "Chat" at bounding box center [1301, 575] width 31 height 17
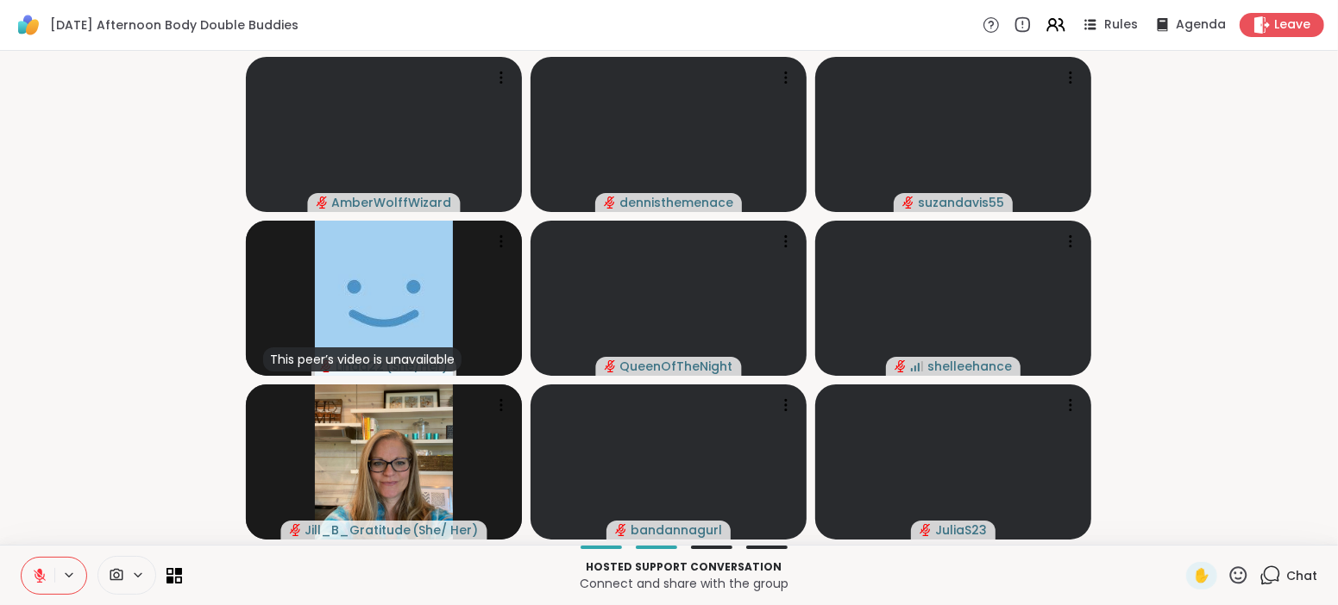
click at [1316, 568] on span "Chat" at bounding box center [1301, 575] width 31 height 17
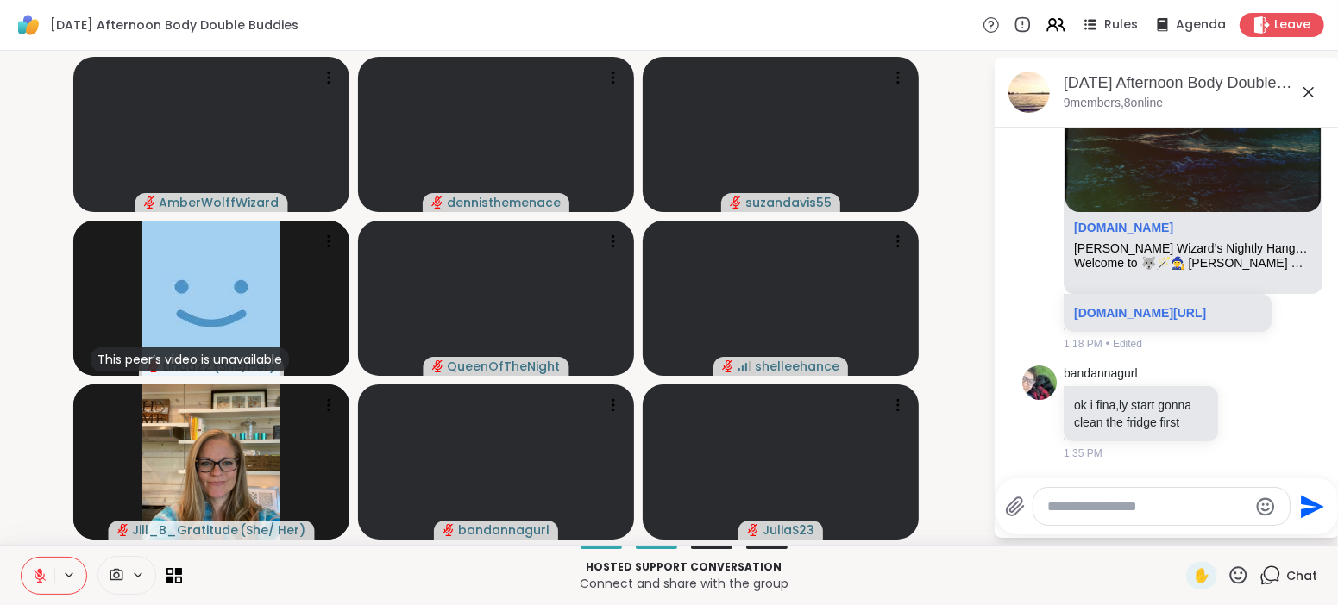
click at [1245, 485] on div "Send" at bounding box center [1167, 507] width 342 height 56
click at [1138, 306] on link "sharewellnow.com/session/71912bec-e2d6-4c2f-9f6b-fc5fb19a068c" at bounding box center [1140, 313] width 132 height 14
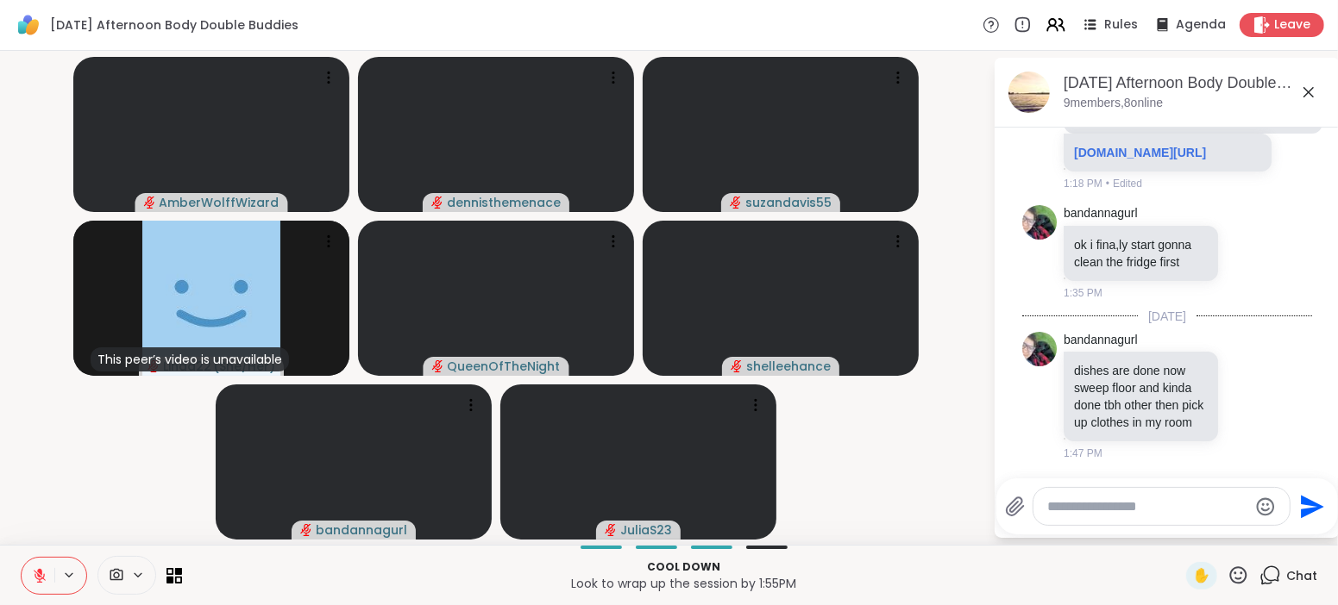
scroll to position [2653, 0]
click at [1301, 22] on span "Leave" at bounding box center [1293, 25] width 38 height 18
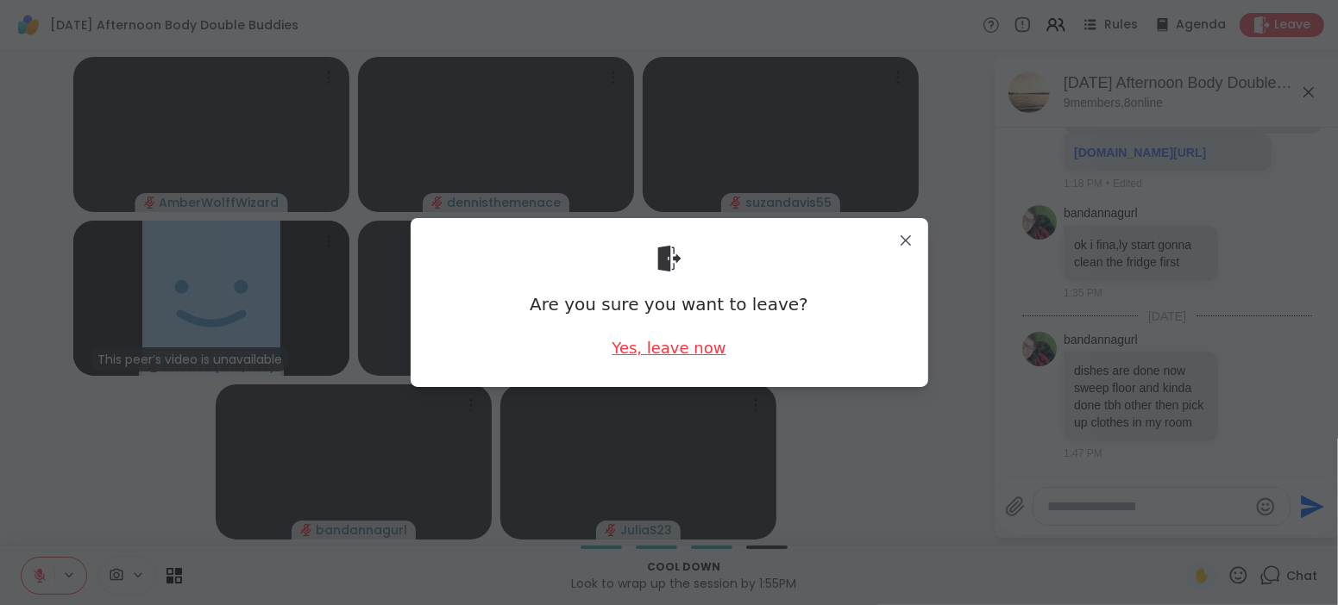
click at [683, 348] on div "Yes, leave now" at bounding box center [668, 348] width 114 height 22
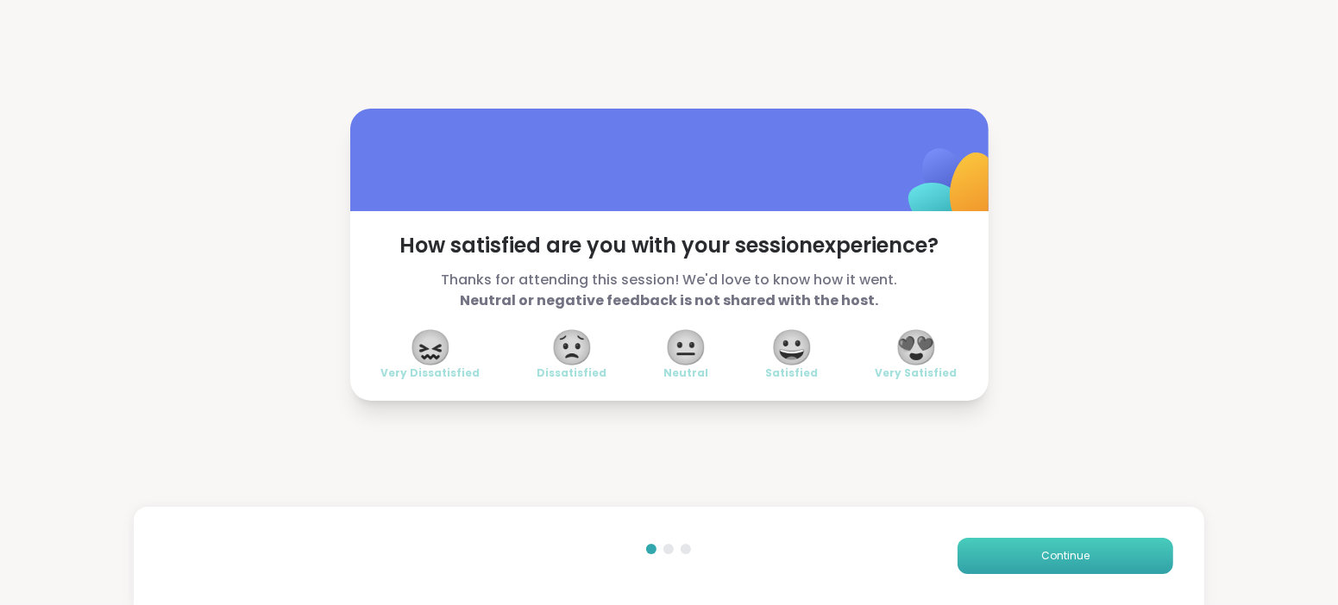
click at [1070, 561] on span "Continue" at bounding box center [1065, 557] width 48 height 16
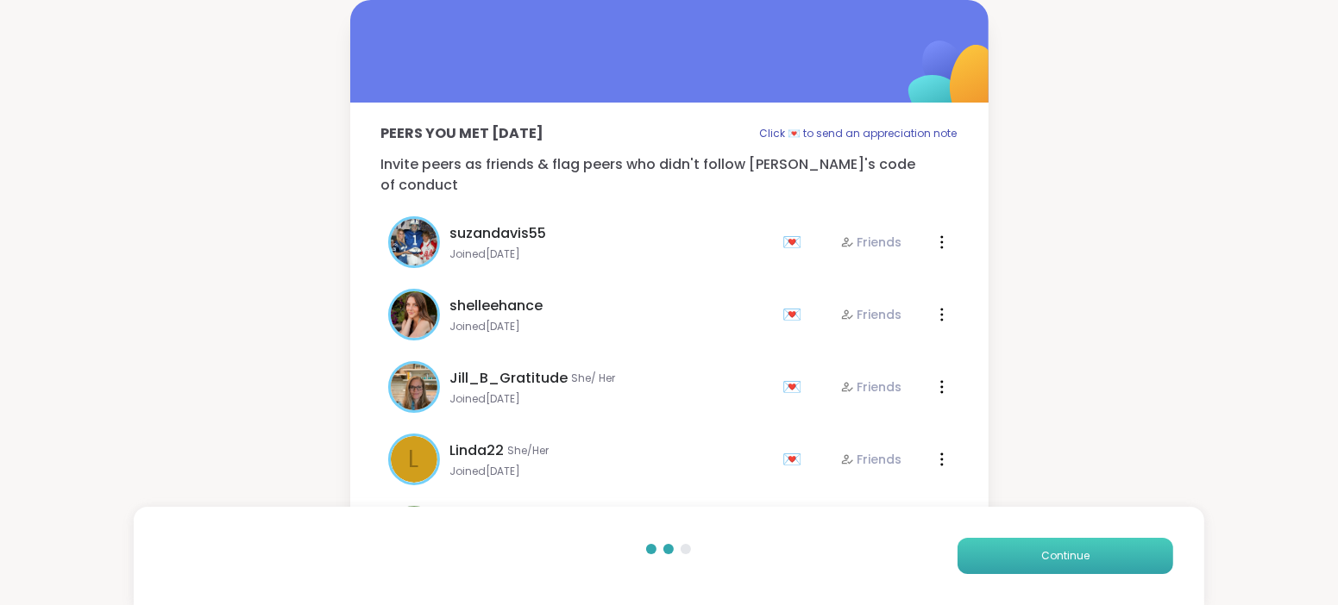
click at [1071, 561] on span "Continue" at bounding box center [1065, 557] width 48 height 16
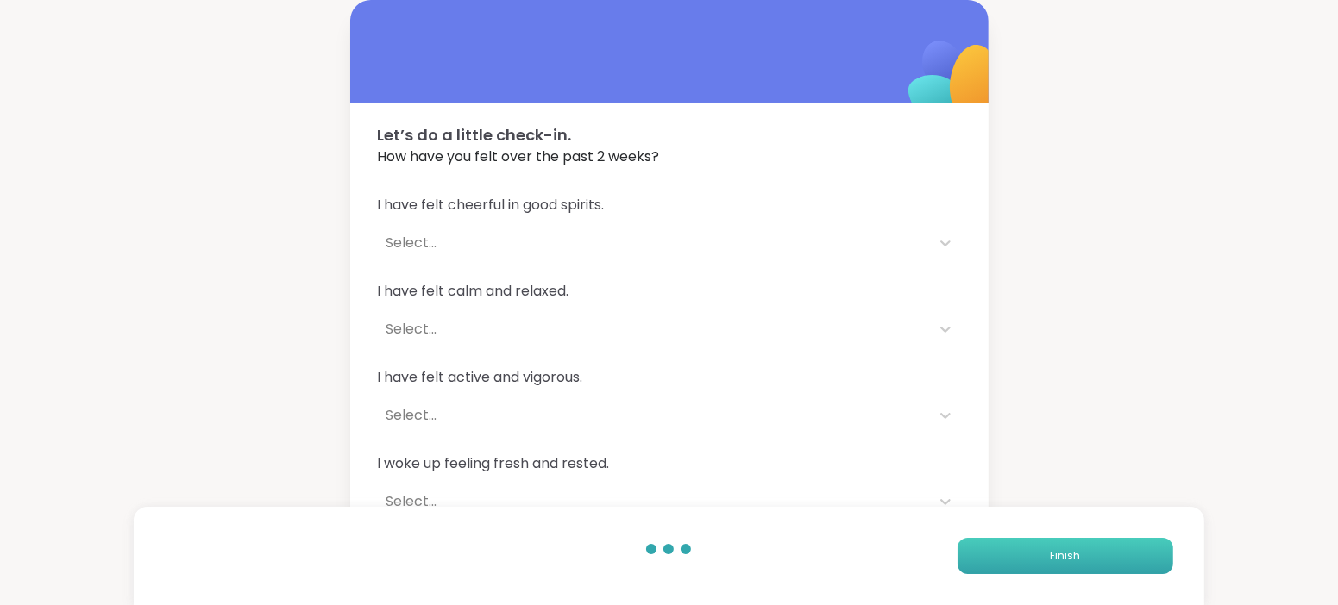
click at [1071, 561] on span "Finish" at bounding box center [1065, 557] width 30 height 16
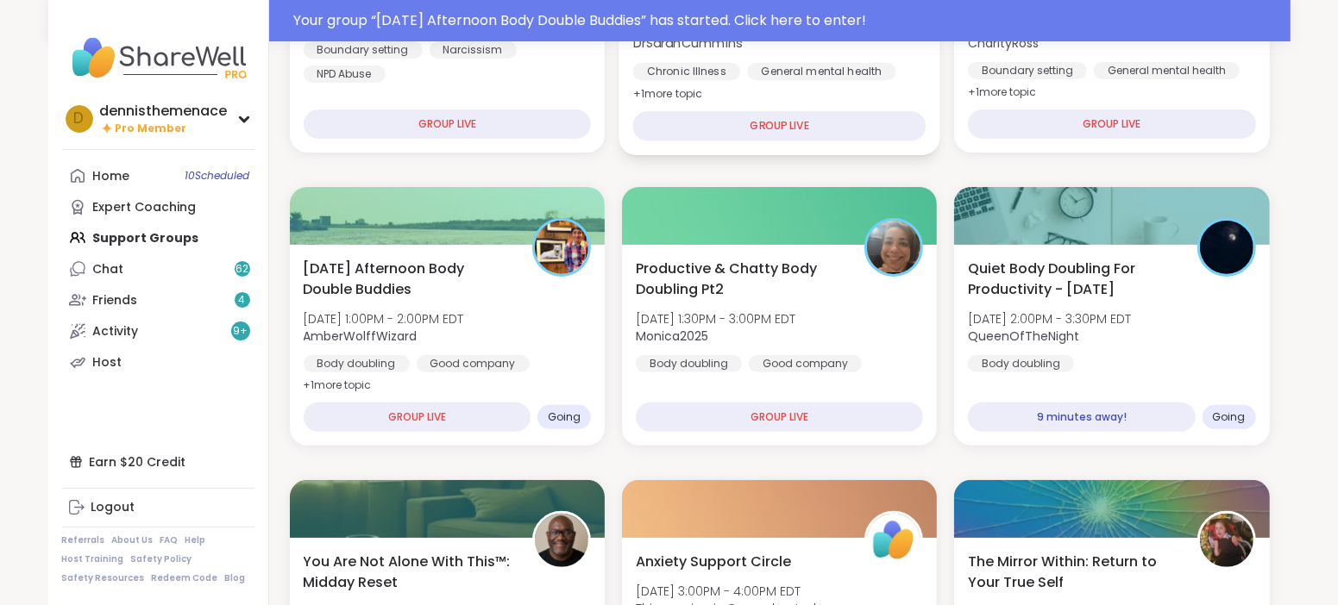
scroll to position [387, 0]
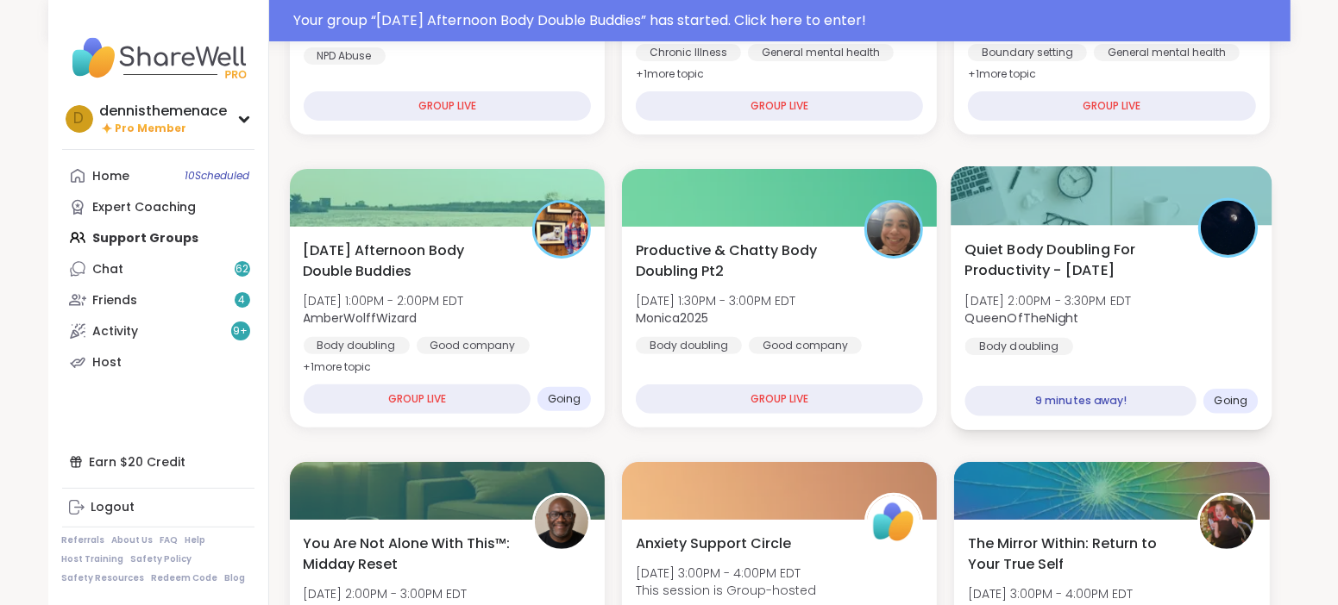
click at [1123, 324] on span "QueenOfTheNight" at bounding box center [1048, 318] width 166 height 17
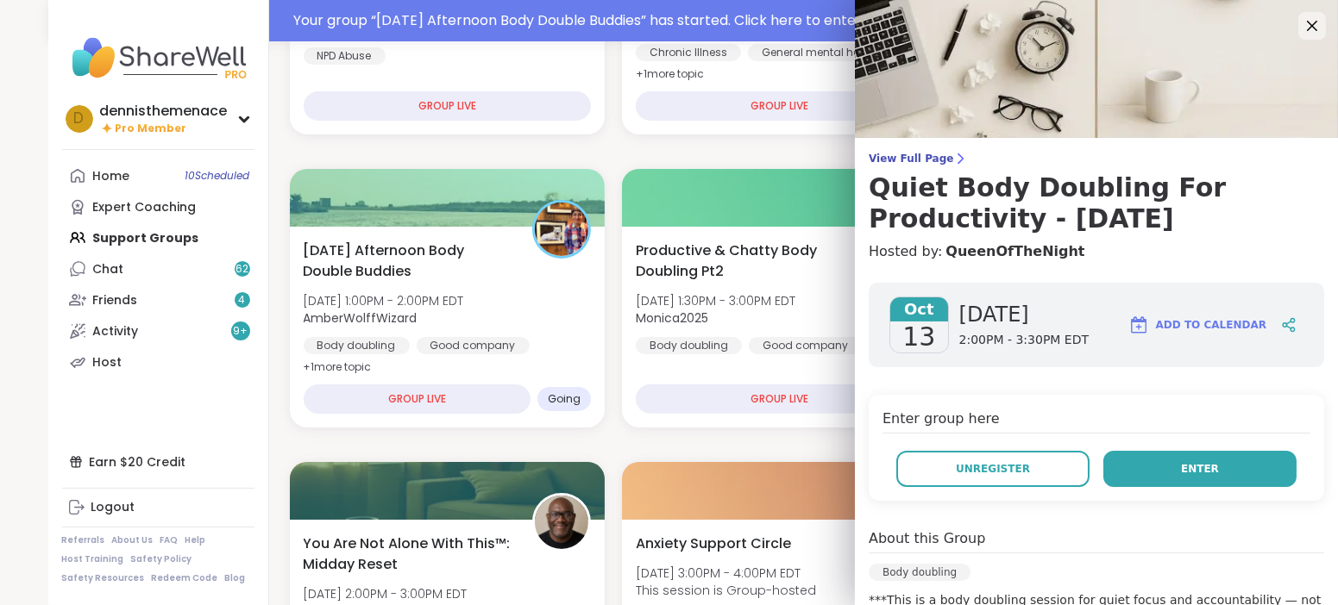
click at [1199, 464] on span "Enter" at bounding box center [1200, 469] width 38 height 16
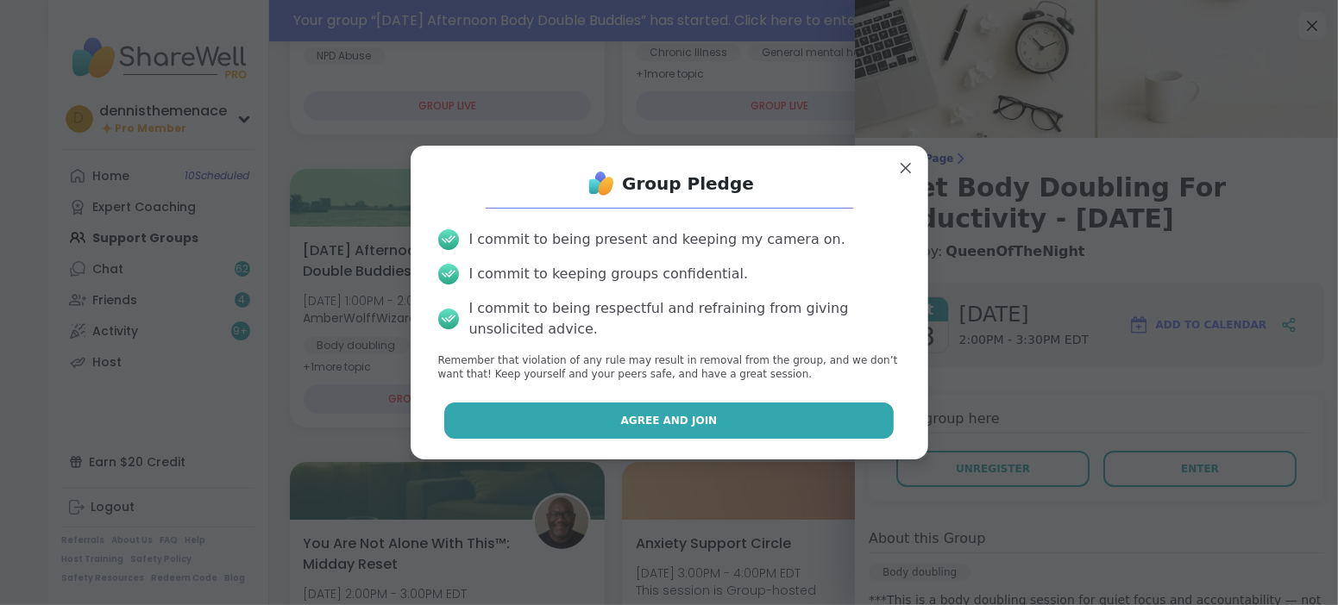
click at [671, 415] on span "Agree and Join" at bounding box center [669, 421] width 97 height 16
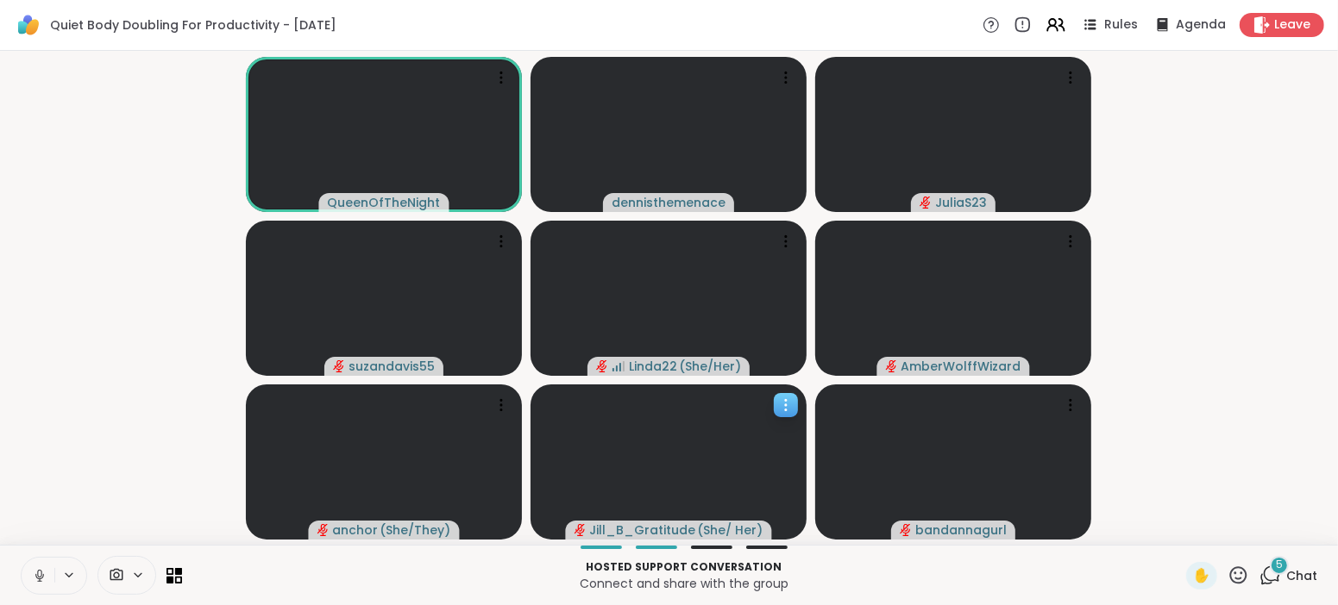
click at [752, 481] on video at bounding box center [668, 462] width 276 height 155
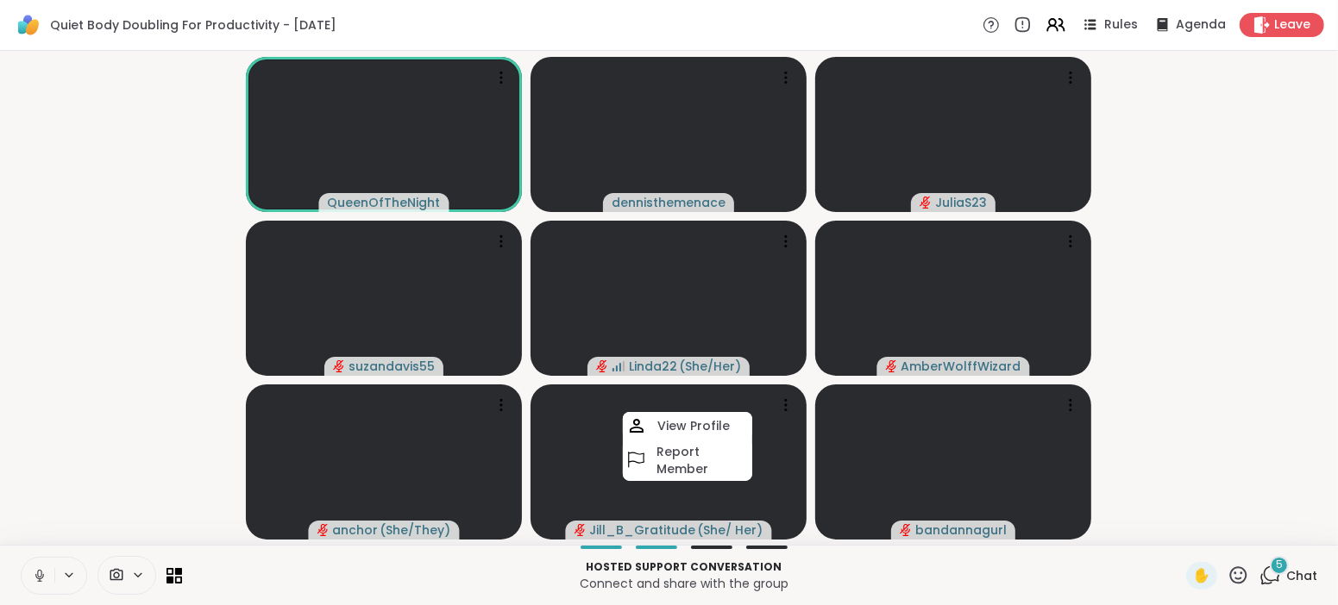
click at [1220, 406] on video-player-container "QueenOfTheNight dennisthemenace JuliaS23 suzandavis55 Linda22 ( She/Her ) Amber…" at bounding box center [668, 298] width 1317 height 480
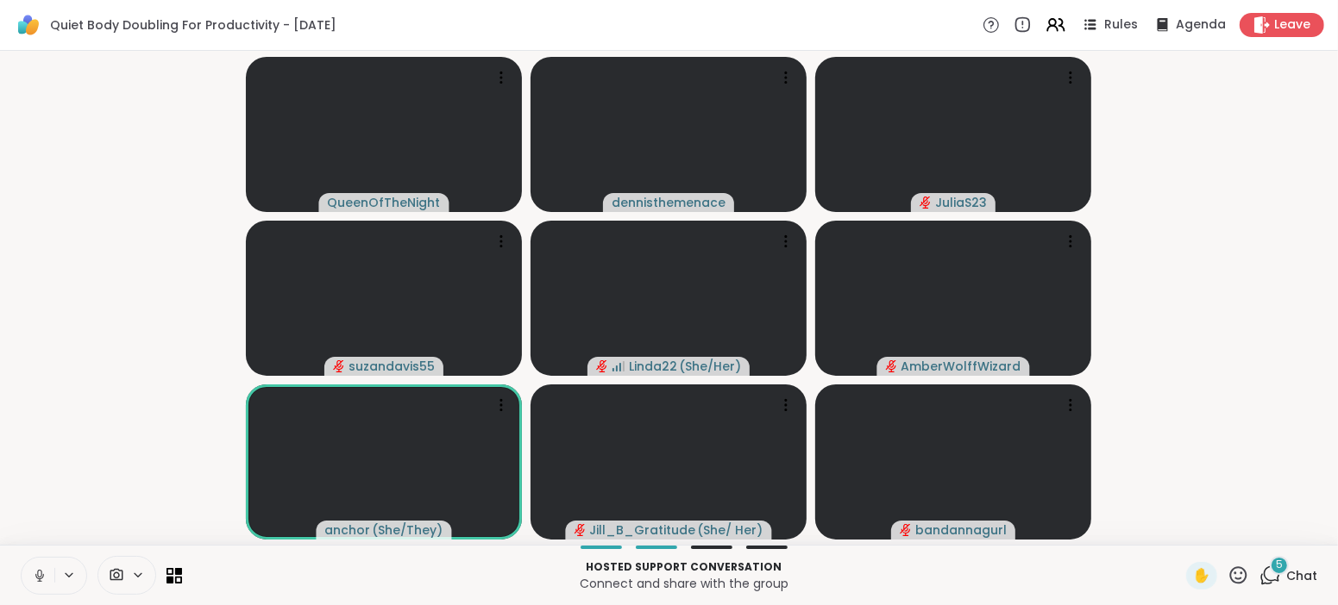
click at [1299, 572] on span "Chat" at bounding box center [1301, 575] width 31 height 17
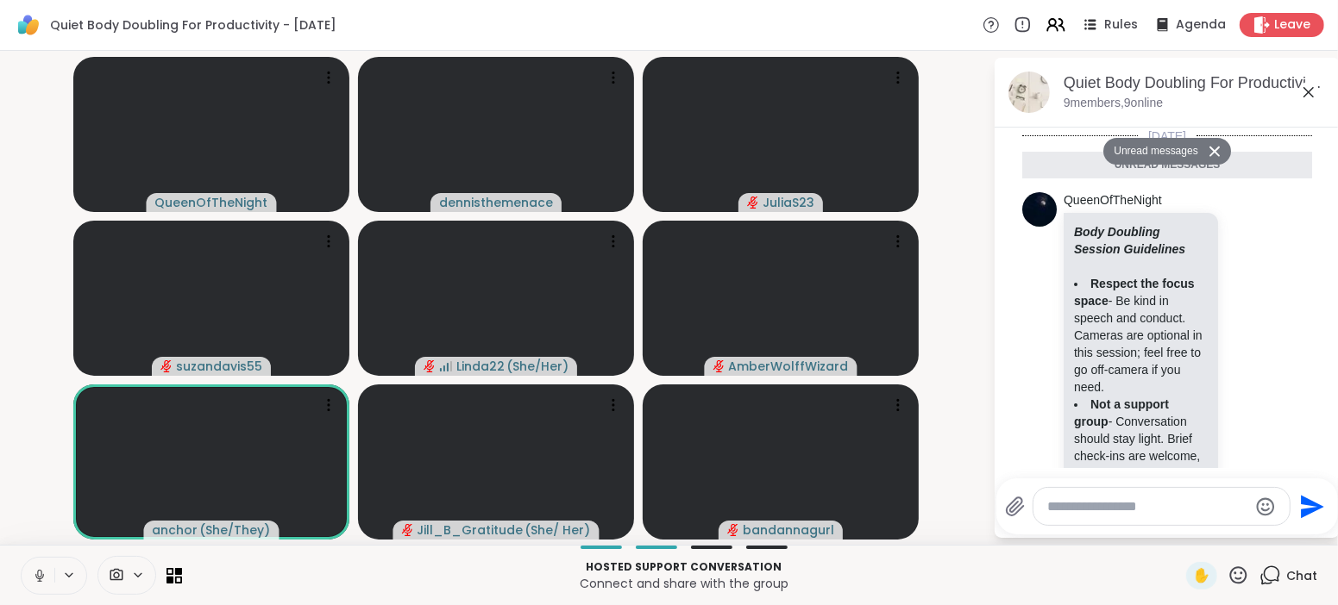
scroll to position [1781, 0]
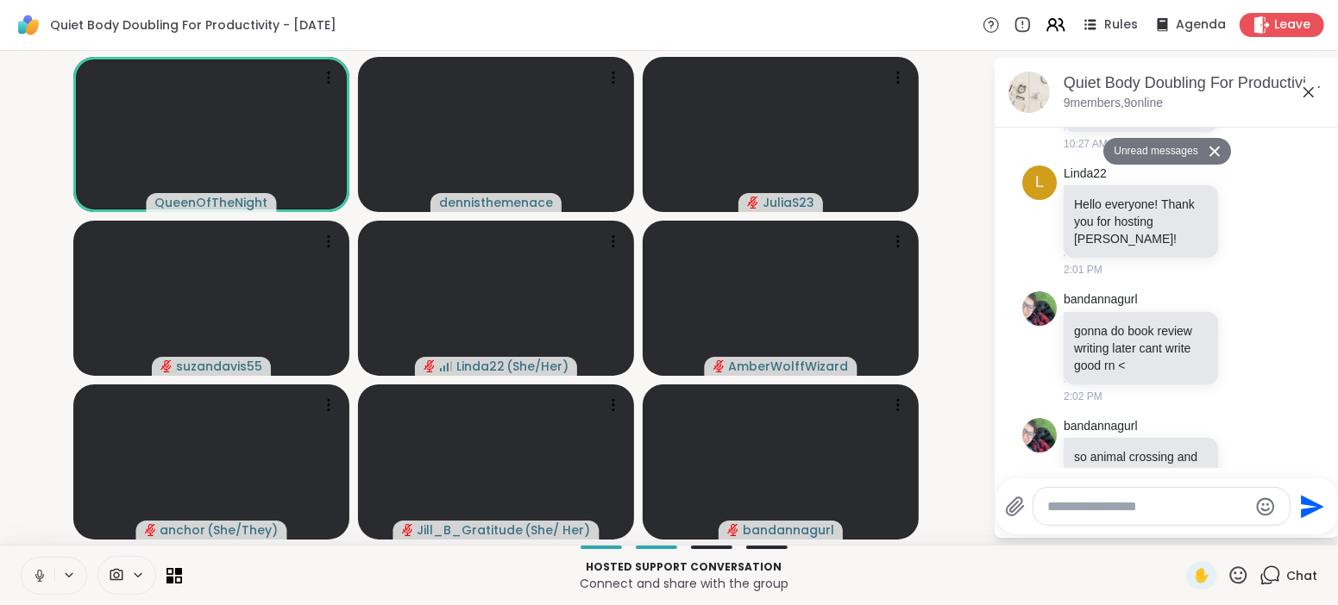
click at [40, 574] on icon at bounding box center [40, 576] width 16 height 16
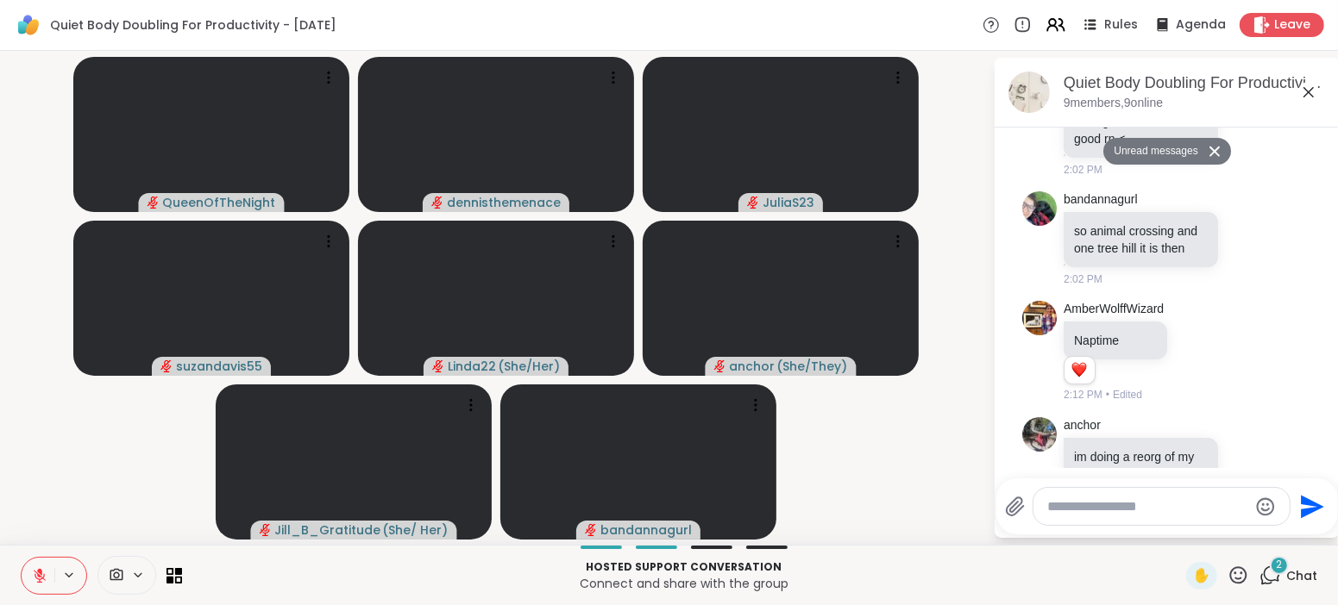
scroll to position [1991, 0]
click at [931, 55] on div "QueenOfTheNight dennisthemenace JuliaS23 suzandavis55 Linda22 ( She/Her ) ancho…" at bounding box center [669, 298] width 1338 height 494
click at [1138, 511] on textarea "Type your message" at bounding box center [1147, 506] width 201 height 17
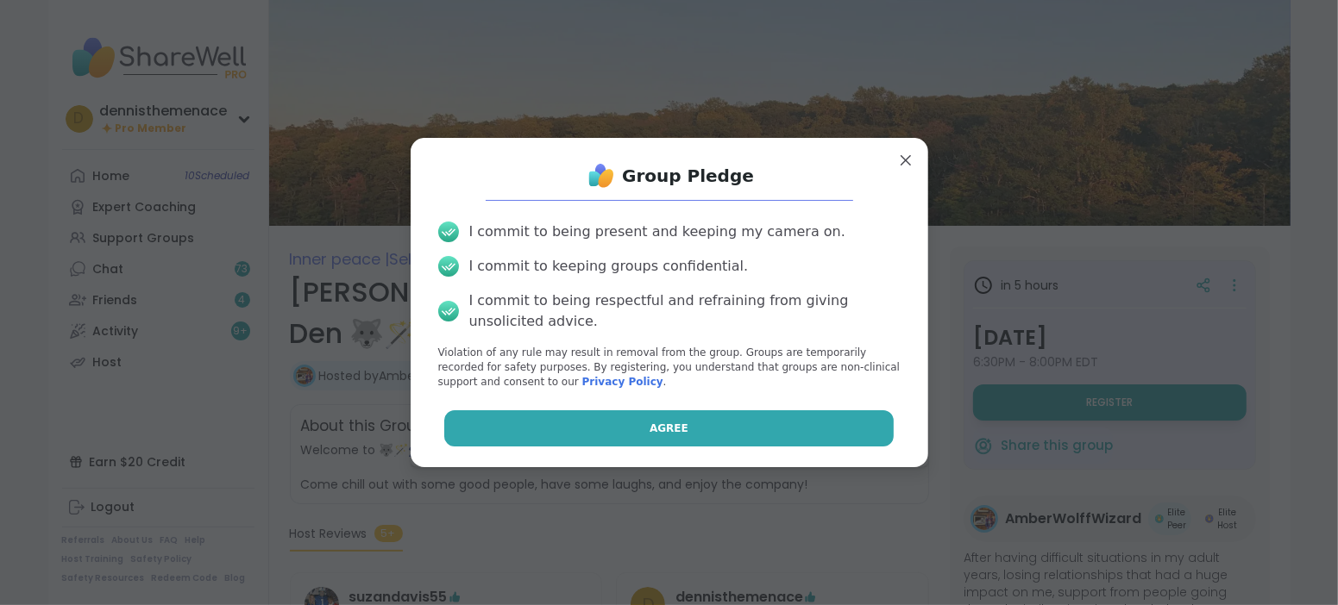
click at [813, 425] on button "Agree" at bounding box center [668, 429] width 449 height 36
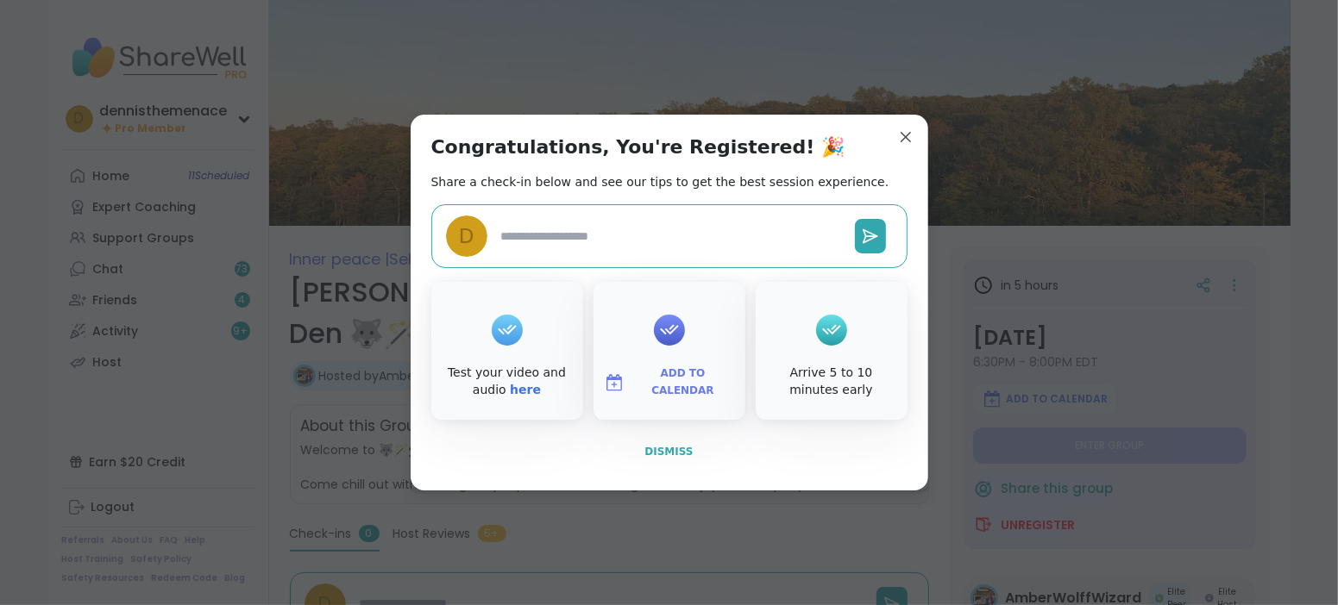
click at [675, 448] on span "Dismiss" at bounding box center [668, 452] width 48 height 12
type textarea "*"
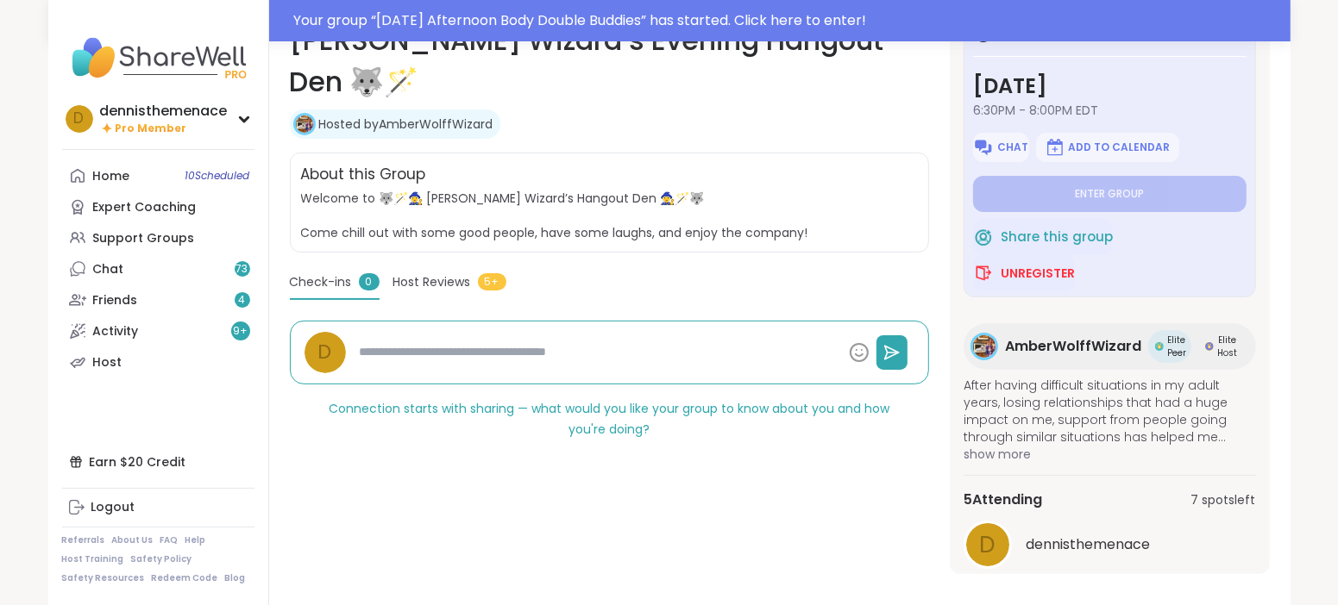
scroll to position [310, 0]
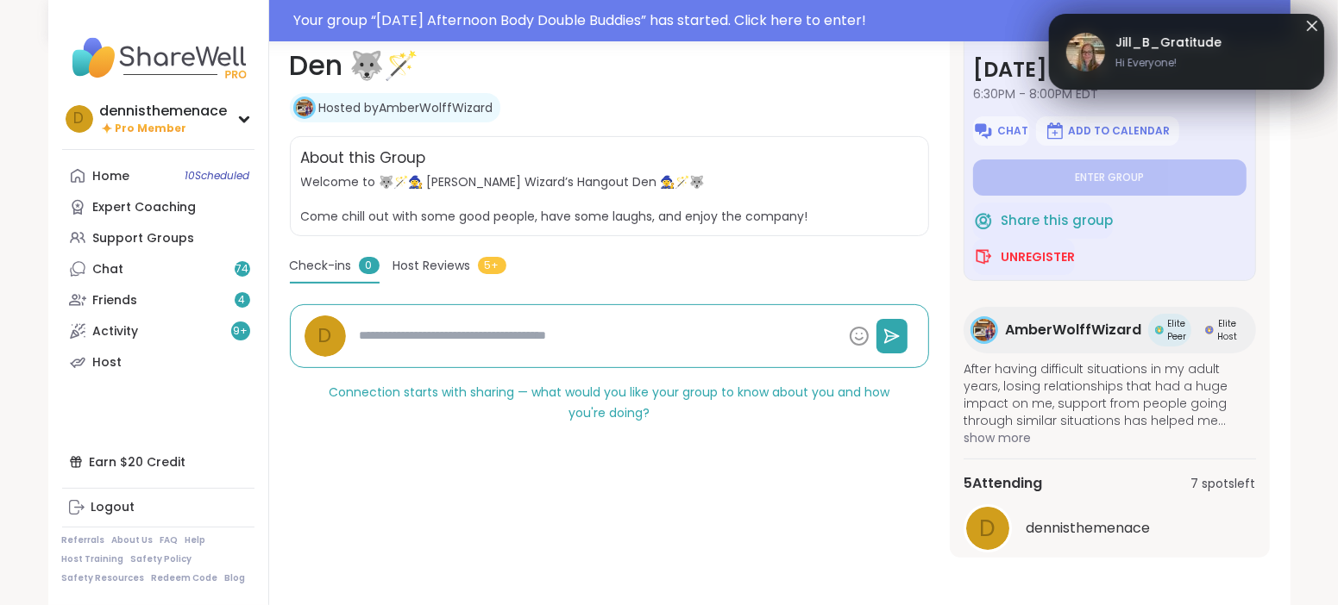
type textarea "*"
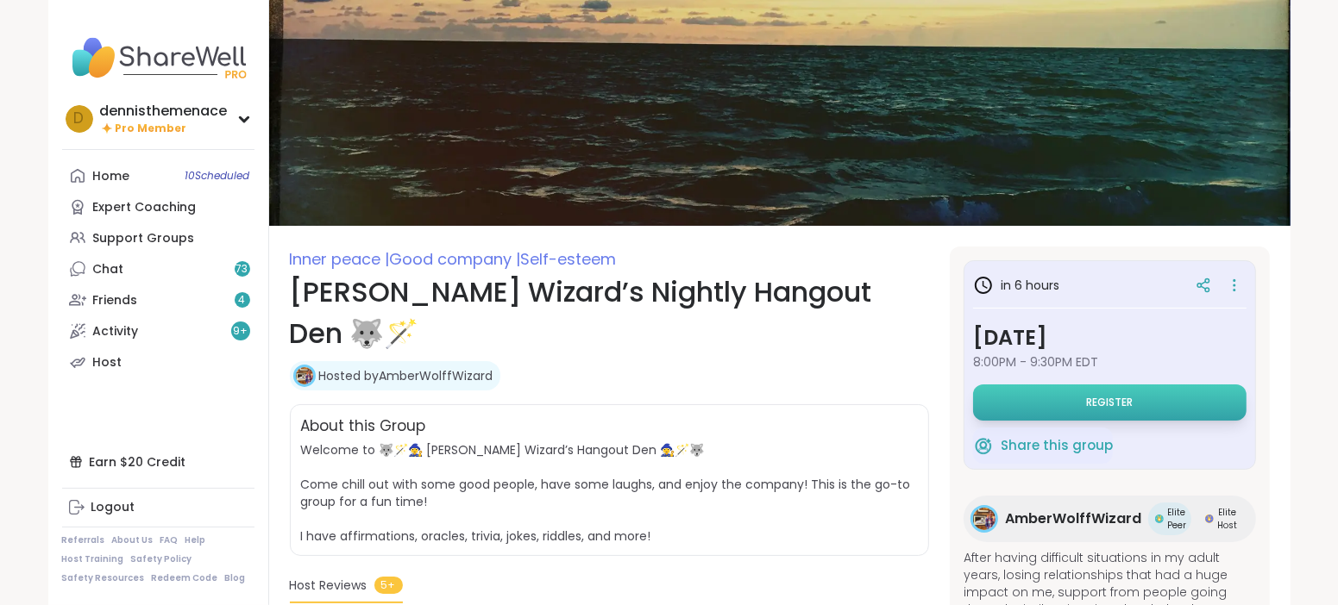
click at [1114, 400] on span "Register" at bounding box center [1109, 403] width 47 height 14
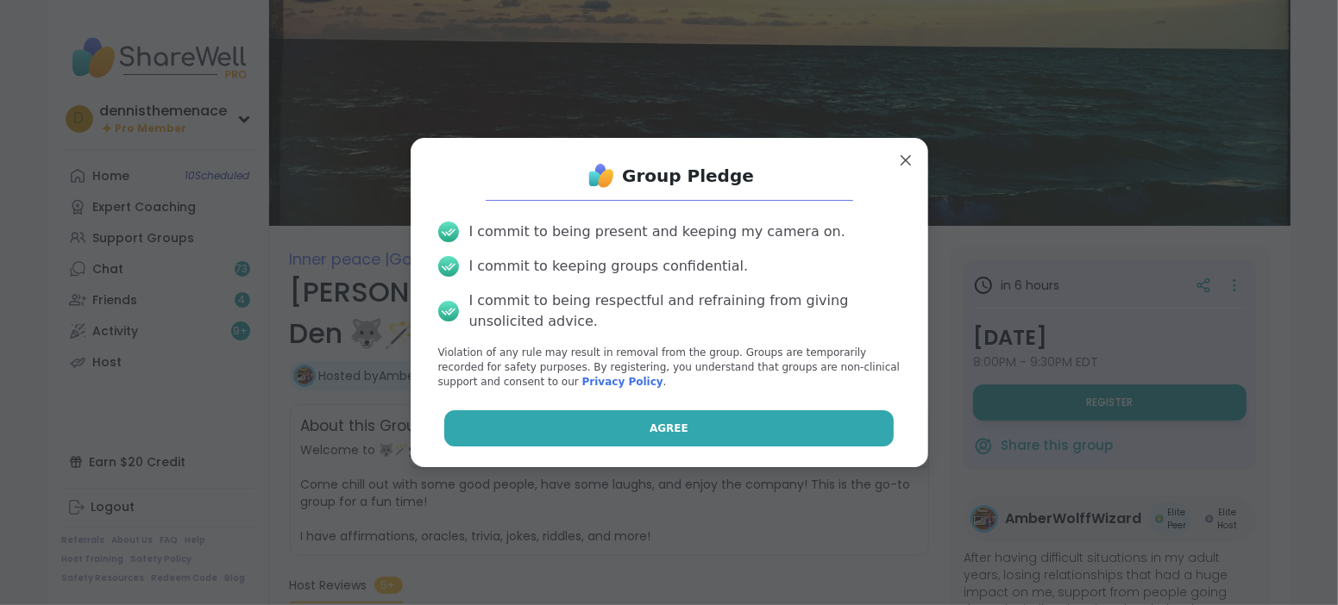
click at [863, 434] on button "Agree" at bounding box center [668, 429] width 449 height 36
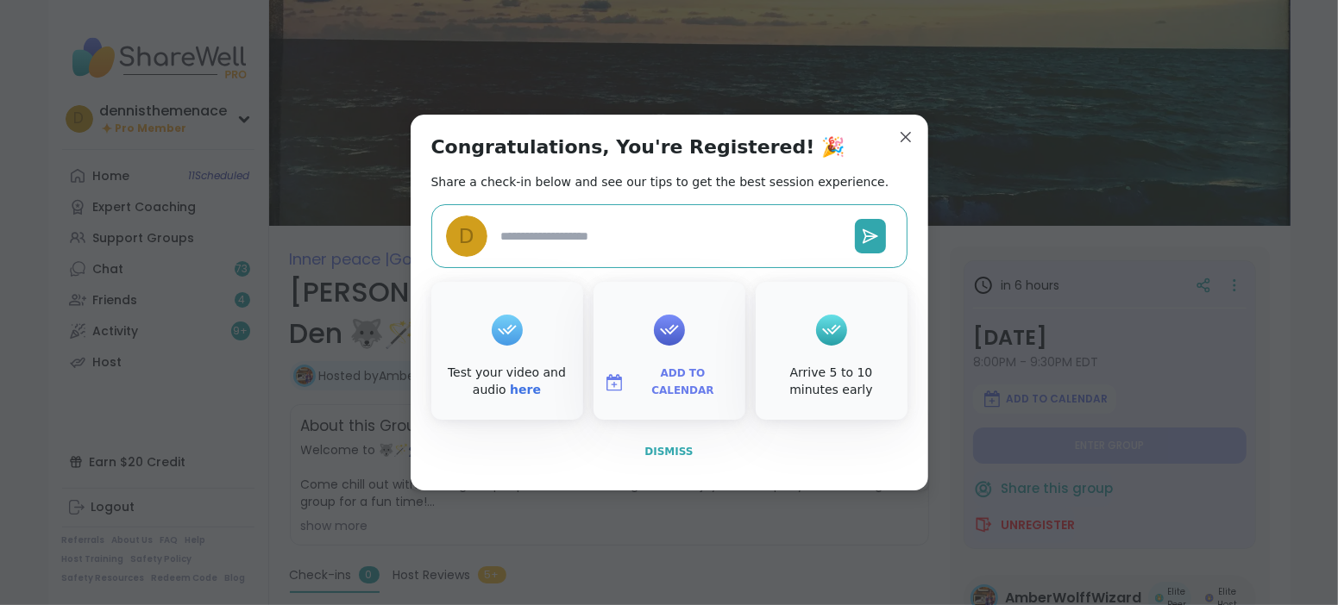
click at [670, 446] on span "Dismiss" at bounding box center [668, 452] width 48 height 12
click at [670, 446] on span "Welcome to 🐺🪄🧙‍♀️ [PERSON_NAME] Wizard’s Hangout Den 🧙‍♀️🪄🐺 Come chill out with…" at bounding box center [609, 476] width 617 height 69
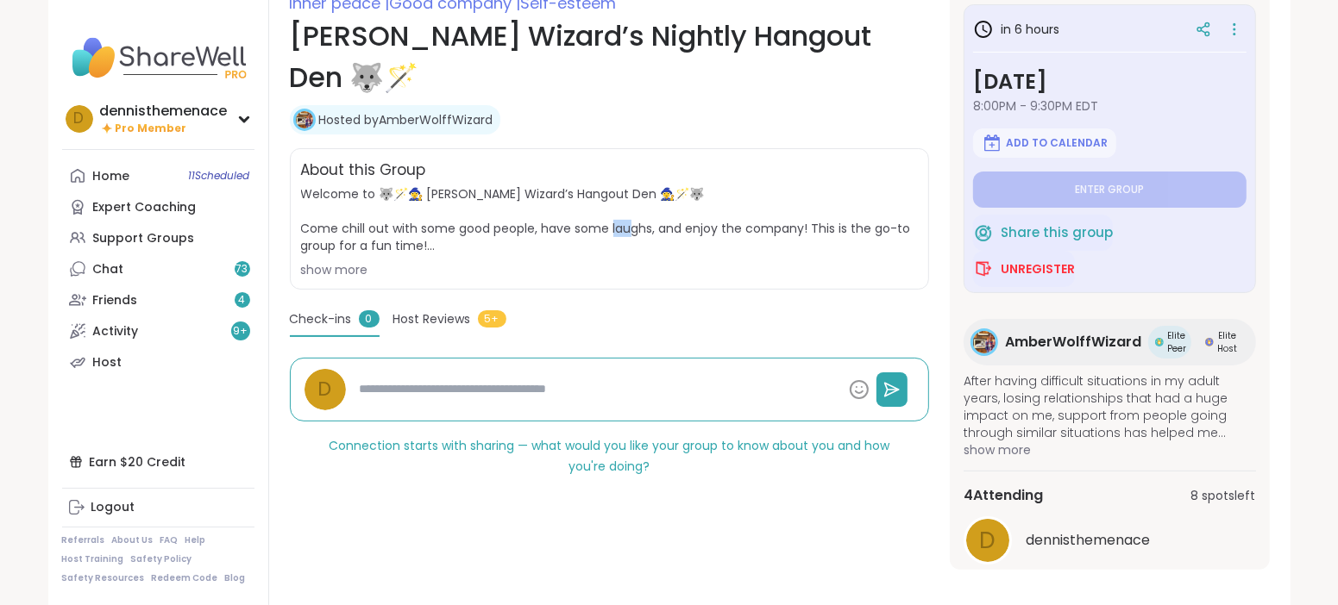
scroll to position [269, 0]
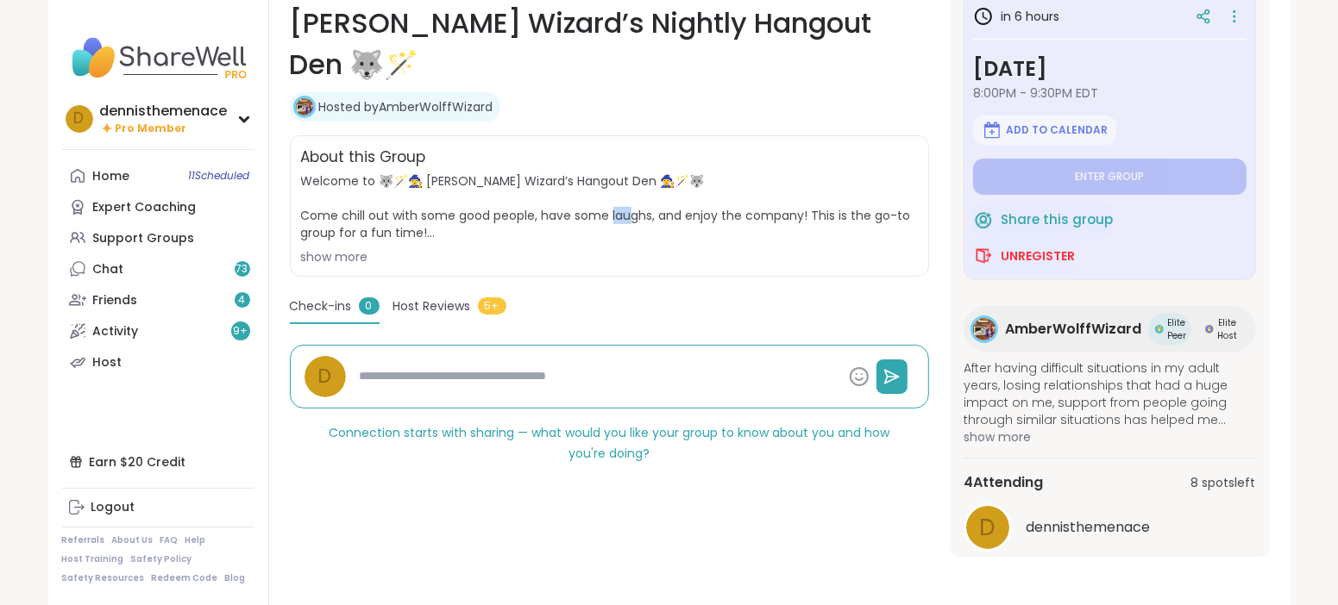
type textarea "*"
click at [256, 229] on nav "d dennisthemenace Pro Member Profile Membership Settings Help Home 11 Scheduled…" at bounding box center [158, 302] width 221 height 605
